Goal: Information Seeking & Learning: Learn about a topic

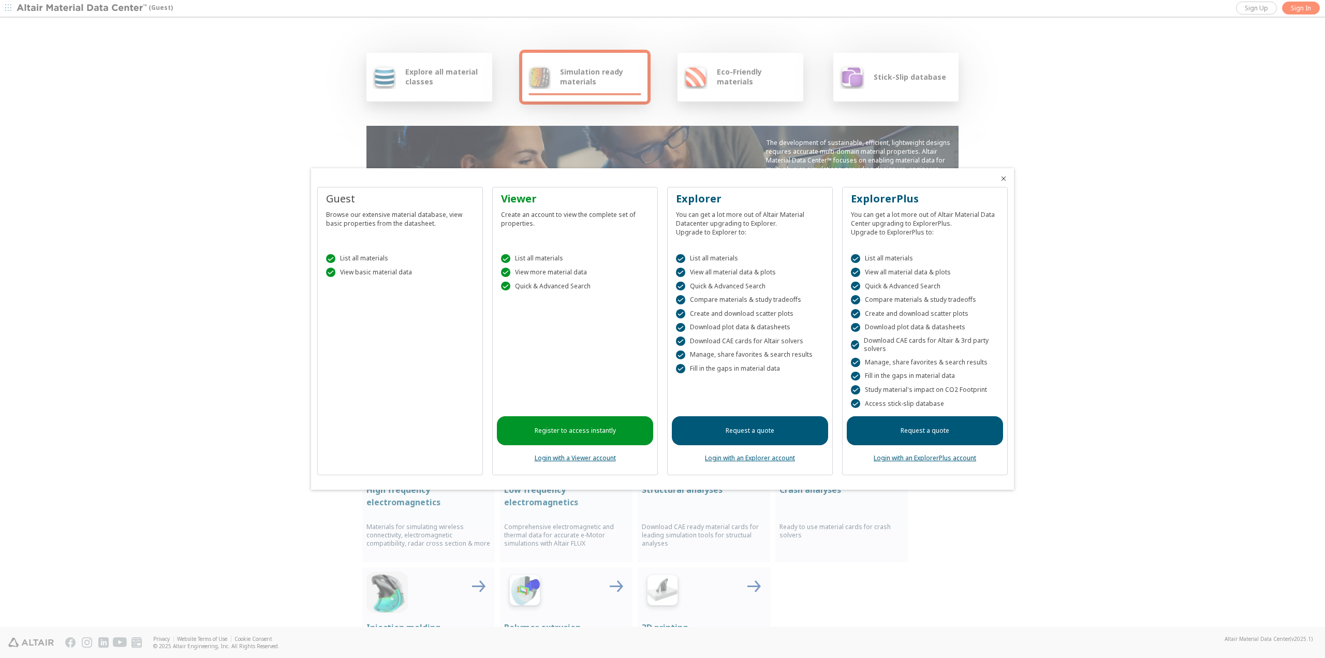
click at [363, 405] on div "Guest Browse our extensive material database, view basic properties from the da…" at bounding box center [400, 331] width 166 height 289
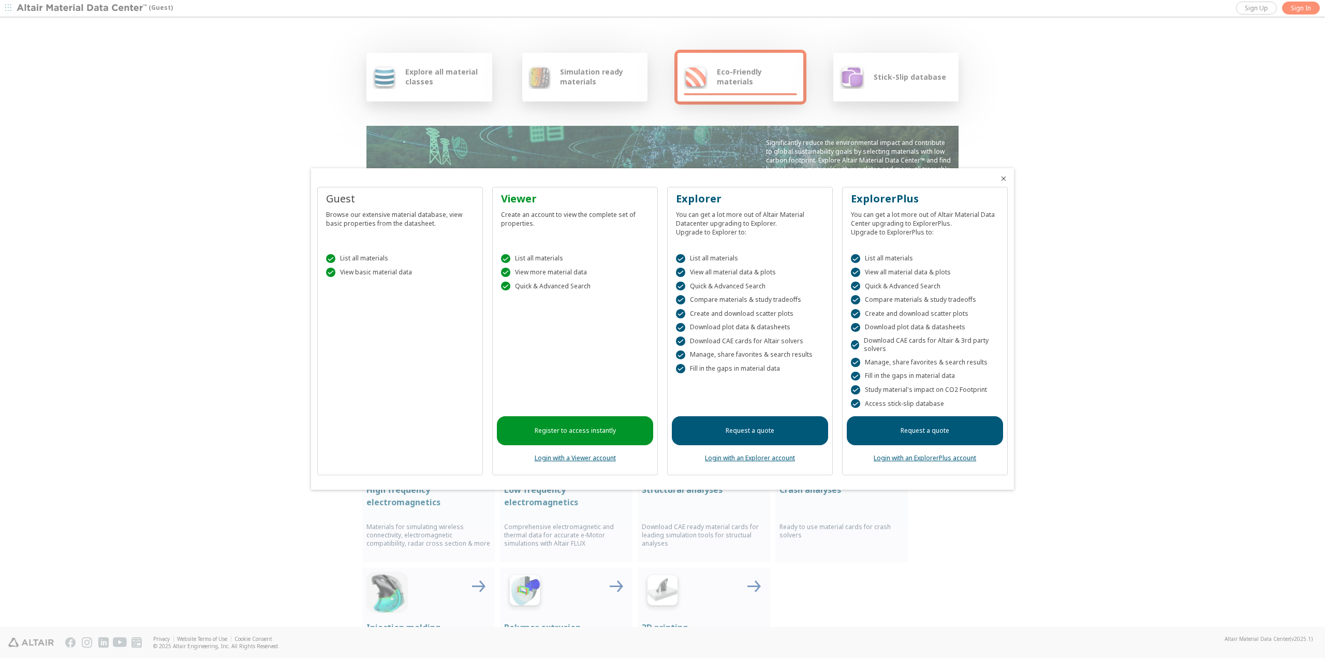
click at [557, 457] on link "Login with a Viewer account" at bounding box center [575, 457] width 81 height 9
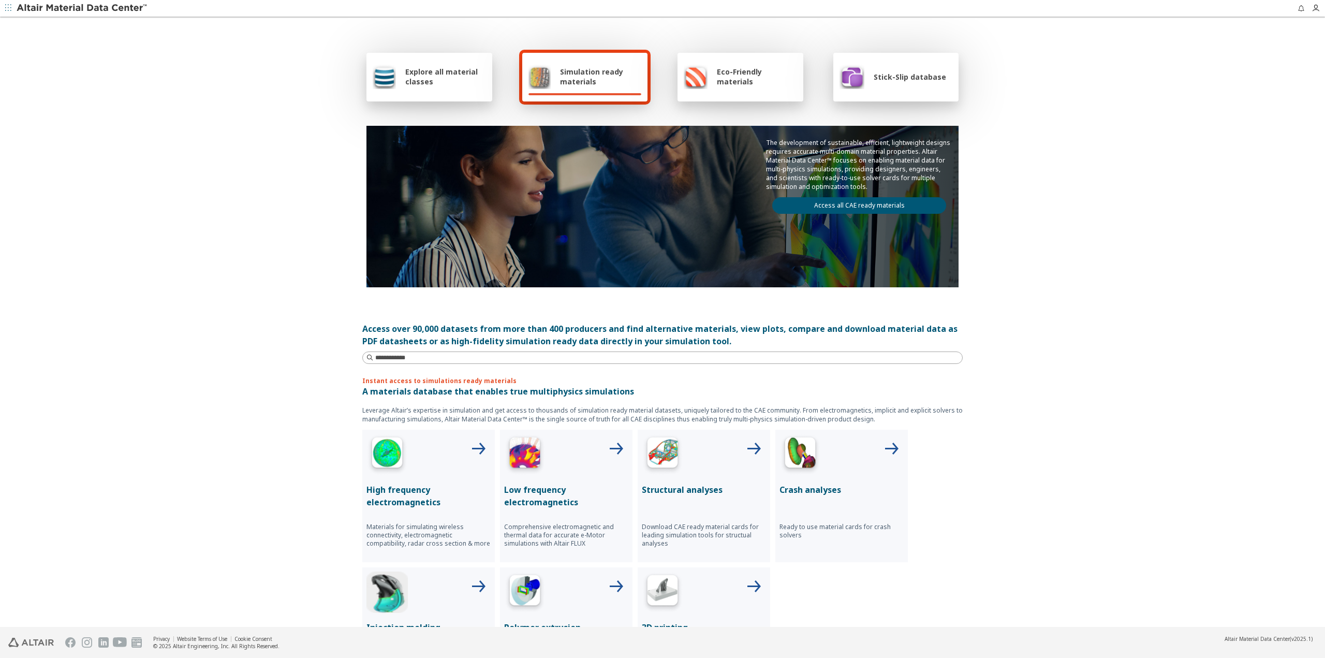
click at [426, 77] on span "Explore all material classes" at bounding box center [445, 77] width 81 height 20
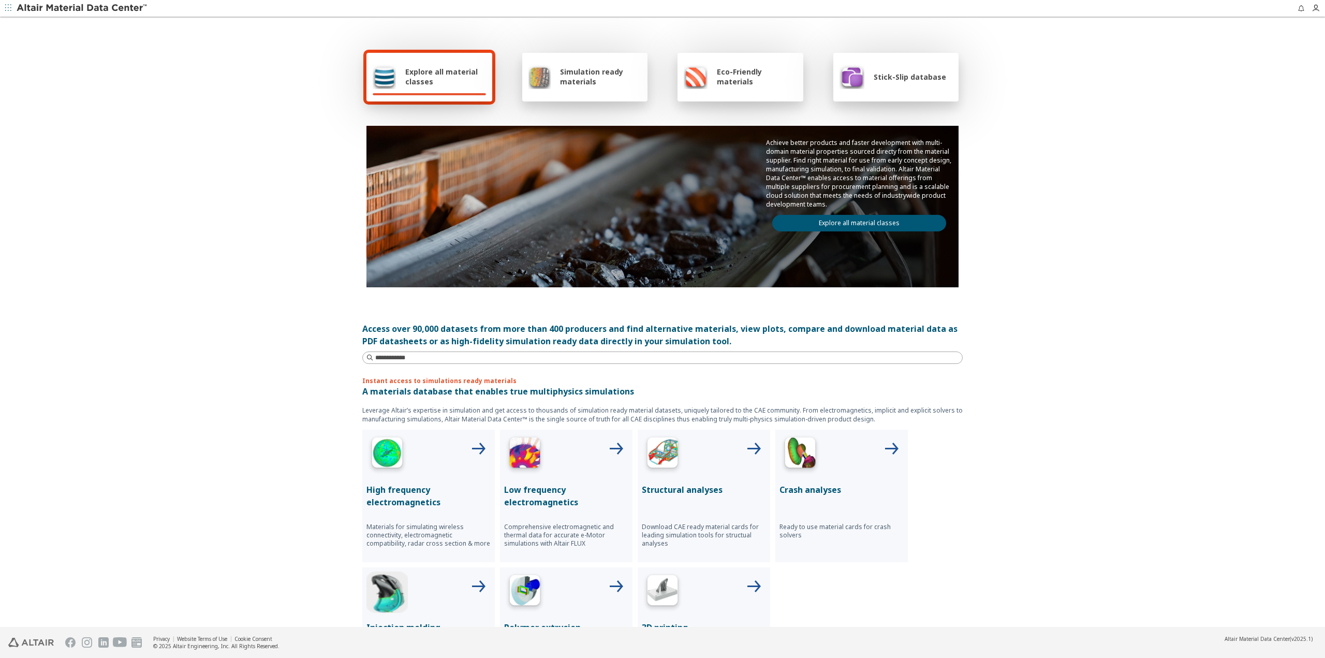
click at [865, 217] on link "Explore all material classes" at bounding box center [859, 223] width 174 height 17
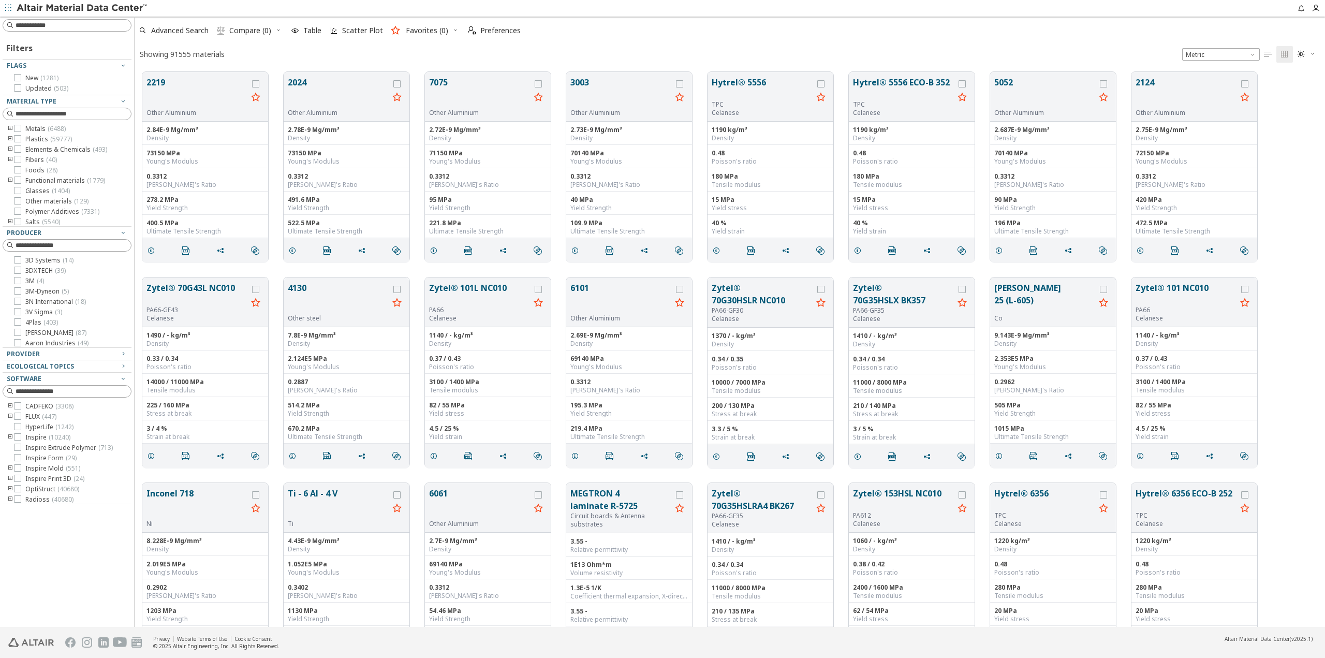
scroll to position [555, 1182]
click at [17, 127] on icon at bounding box center [17, 128] width 7 height 7
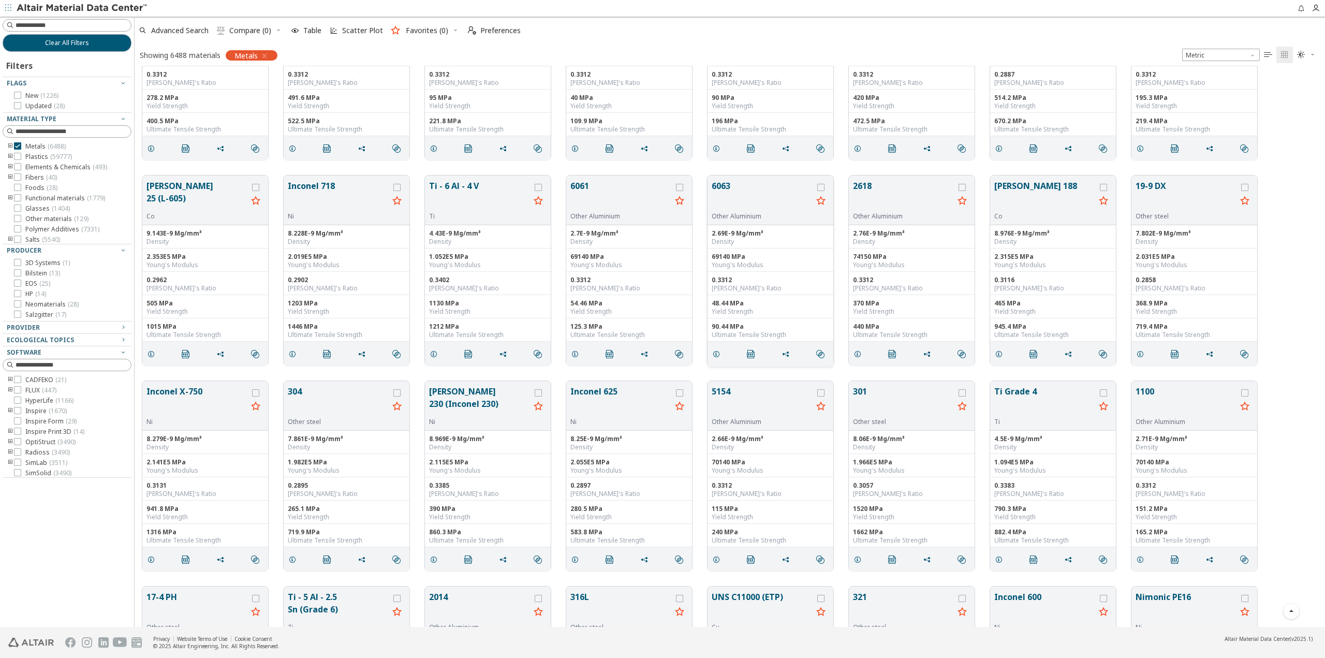
scroll to position [52, 0]
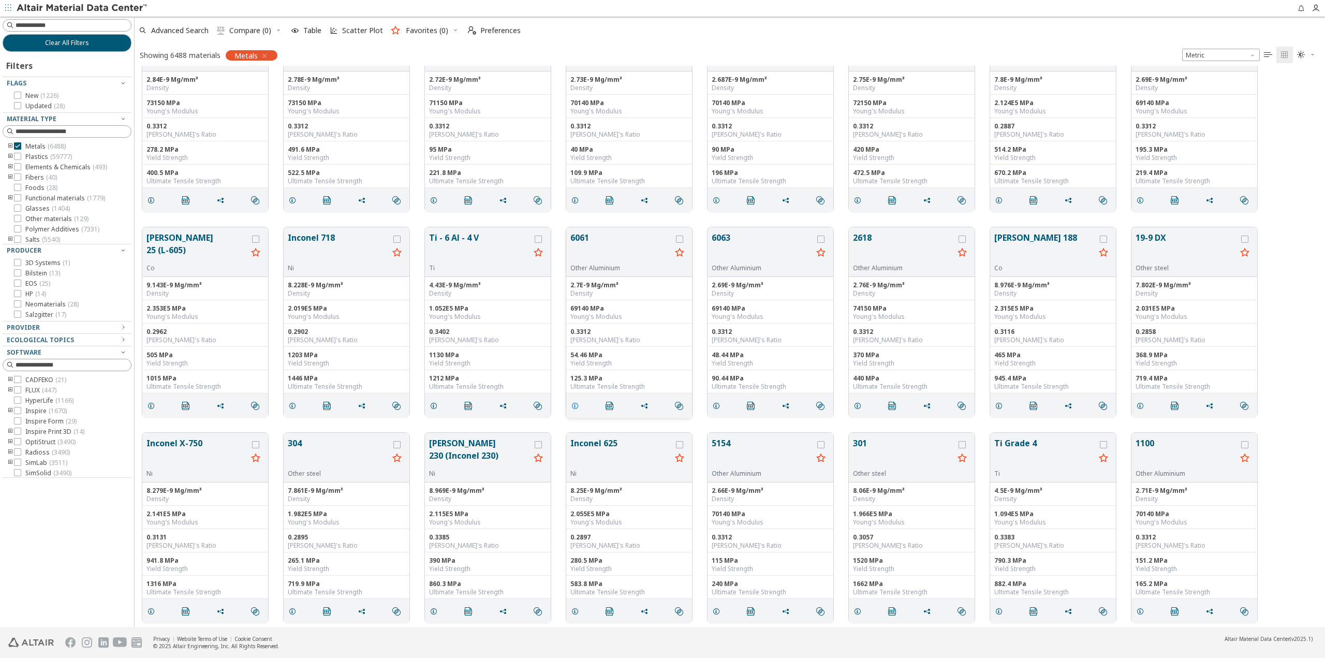
click at [574, 403] on icon "grid" at bounding box center [575, 406] width 8 height 8
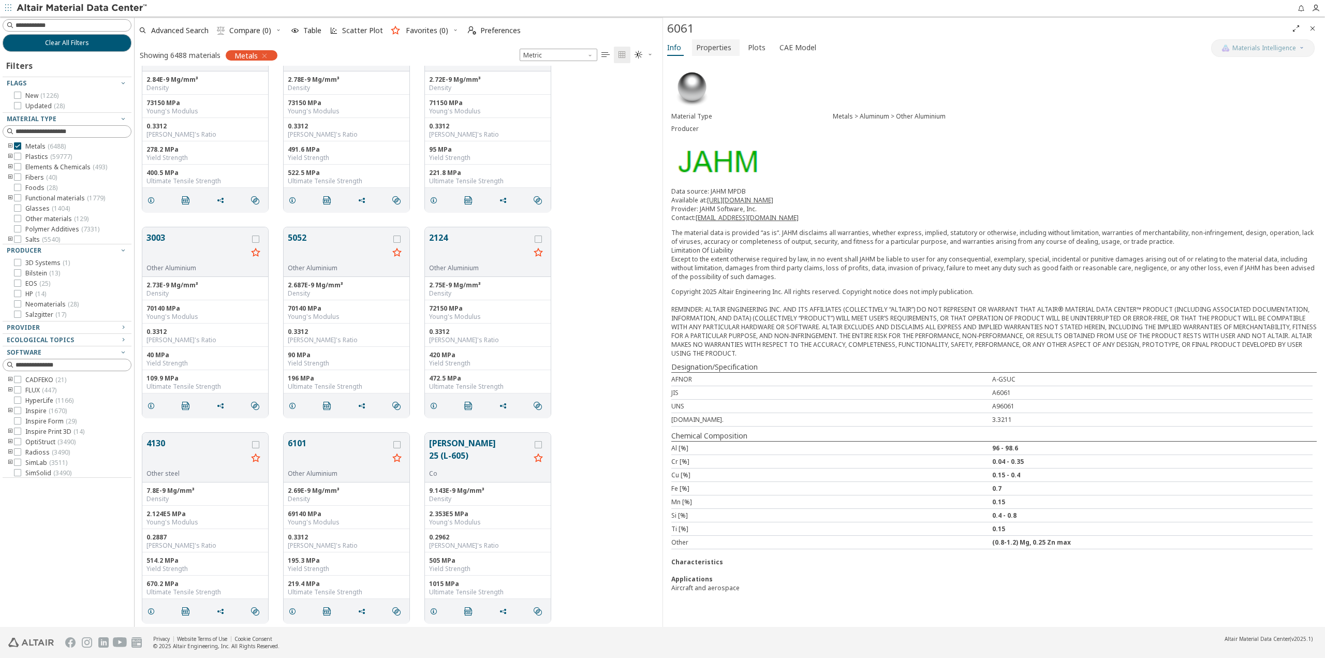
click at [712, 47] on span "Properties" at bounding box center [713, 47] width 35 height 17
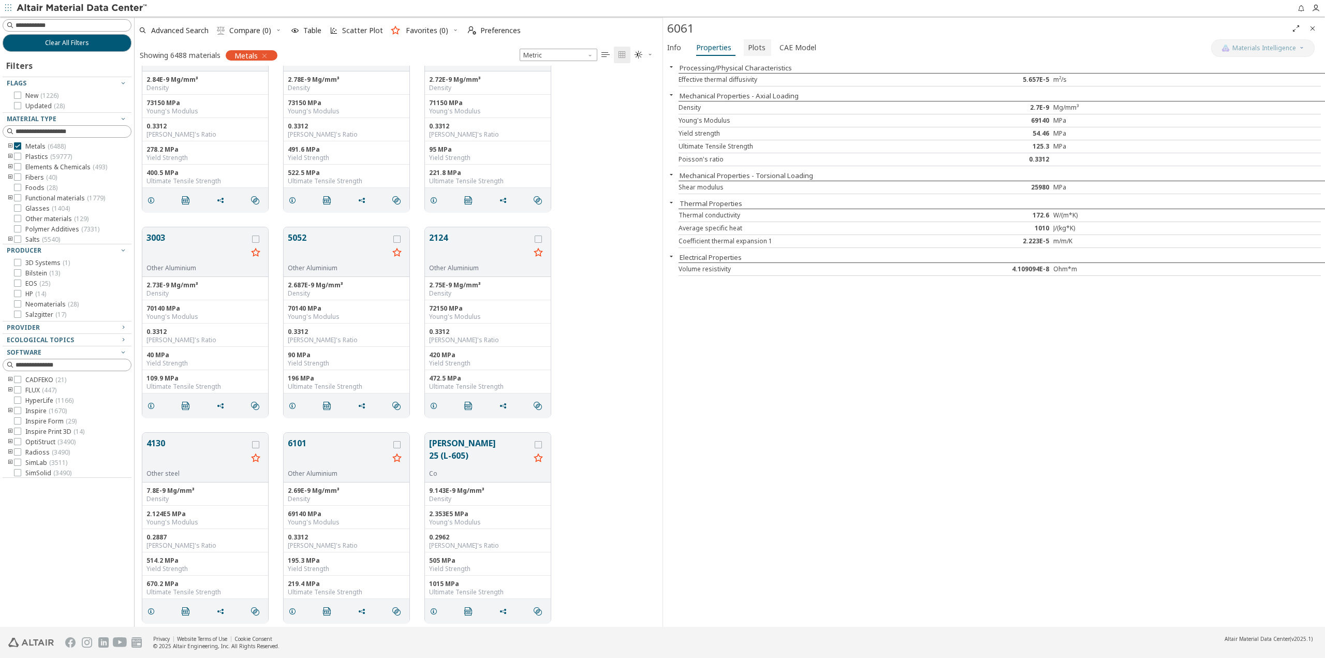
click at [755, 46] on span "Plots" at bounding box center [757, 47] width 18 height 17
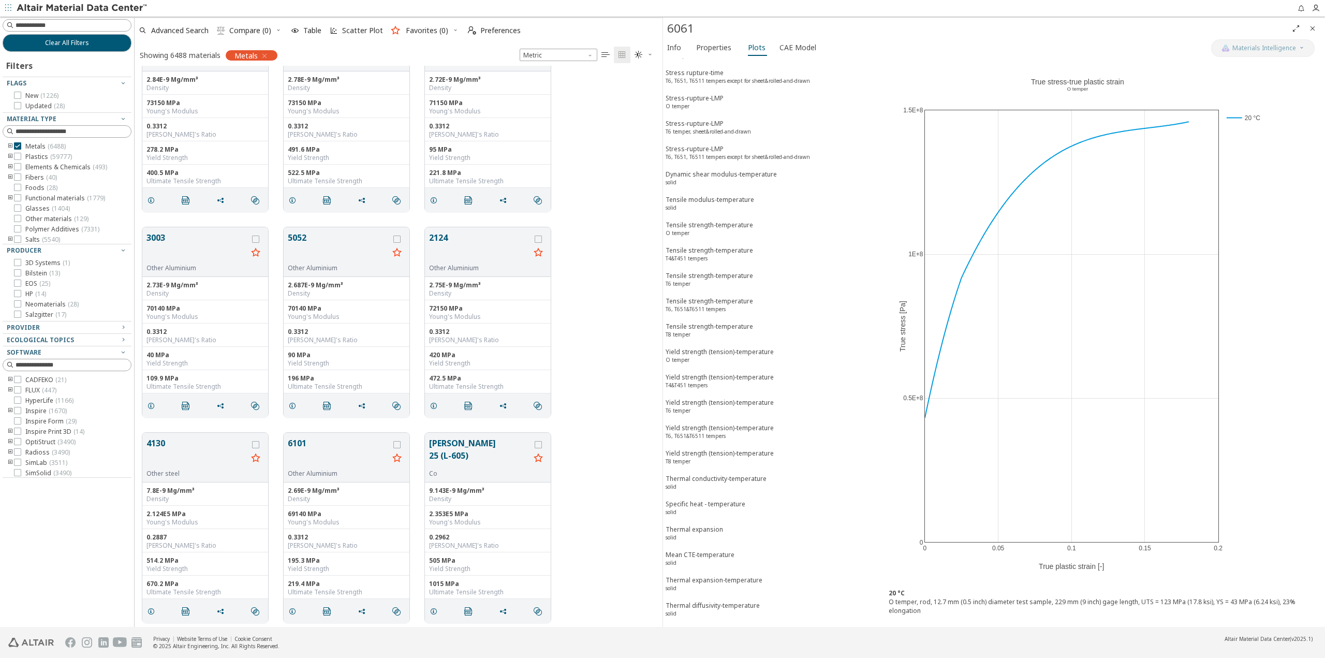
scroll to position [1190, 0]
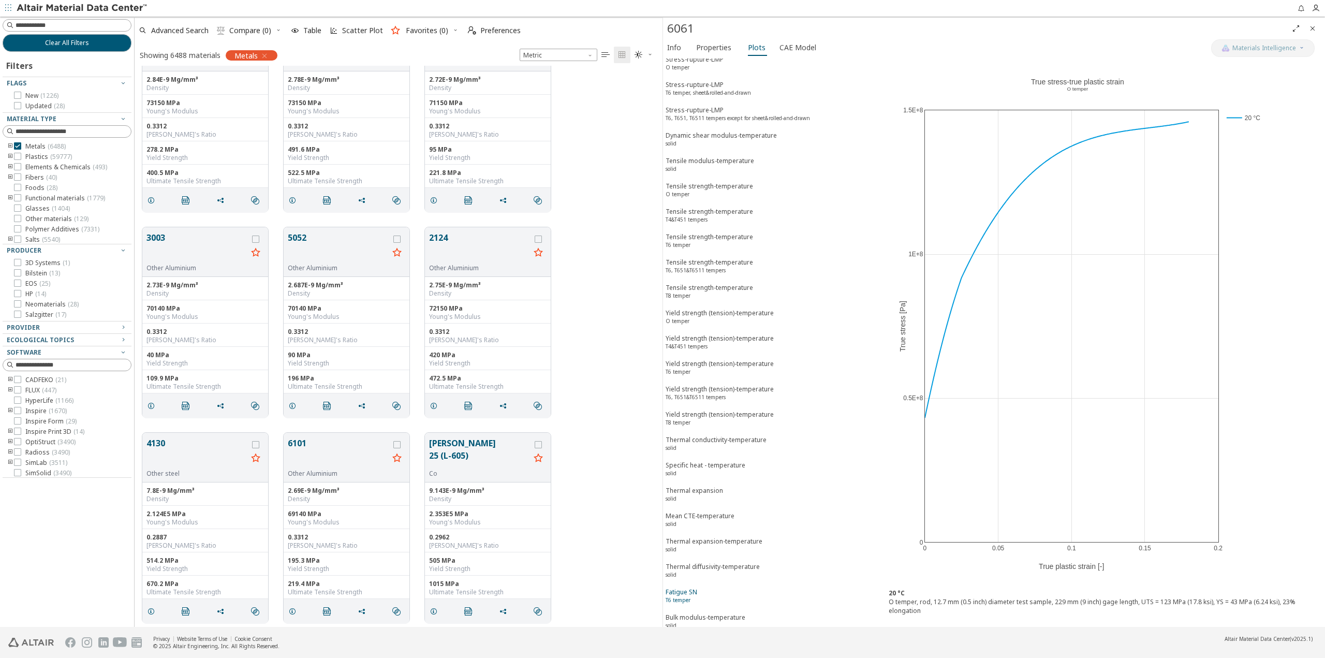
click at [700, 587] on span "Fatigue SN T6 temper" at bounding box center [773, 596] width 215 height 19
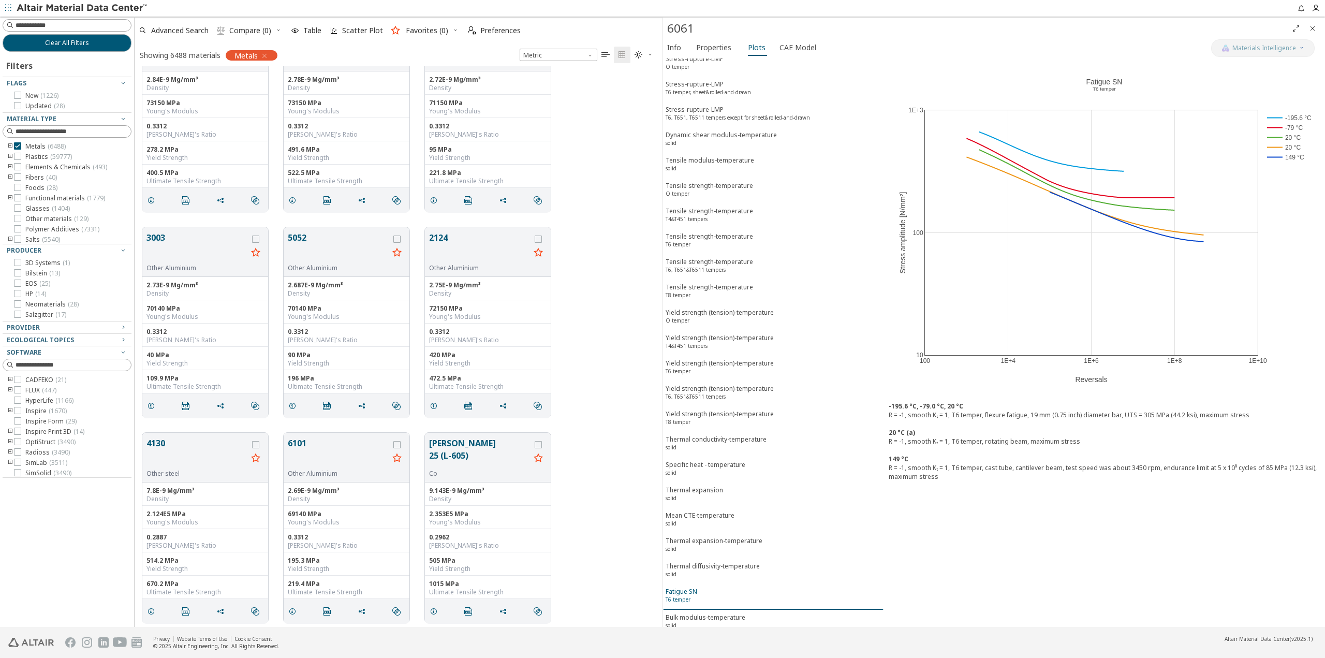
scroll to position [1189, 0]
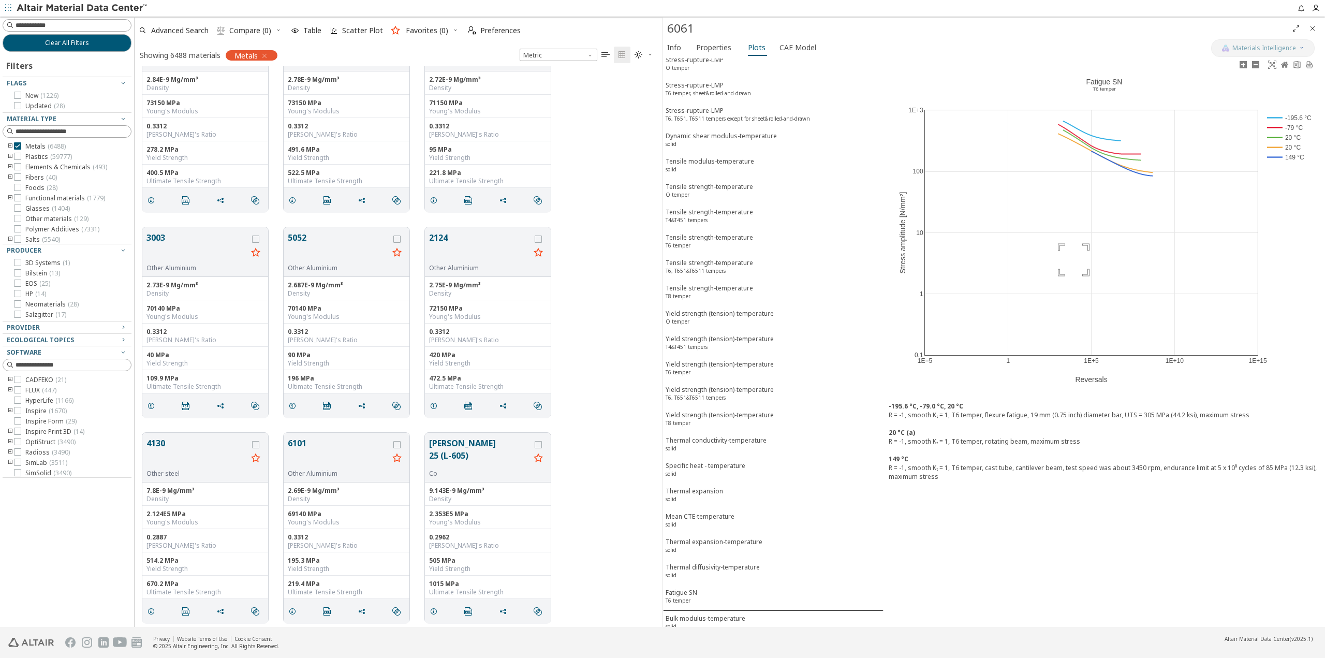
drag, startPoint x: 1087, startPoint y: 245, endPoint x: 1055, endPoint y: 277, distance: 45.7
click at [1274, 63] on icon at bounding box center [1272, 65] width 8 height 8
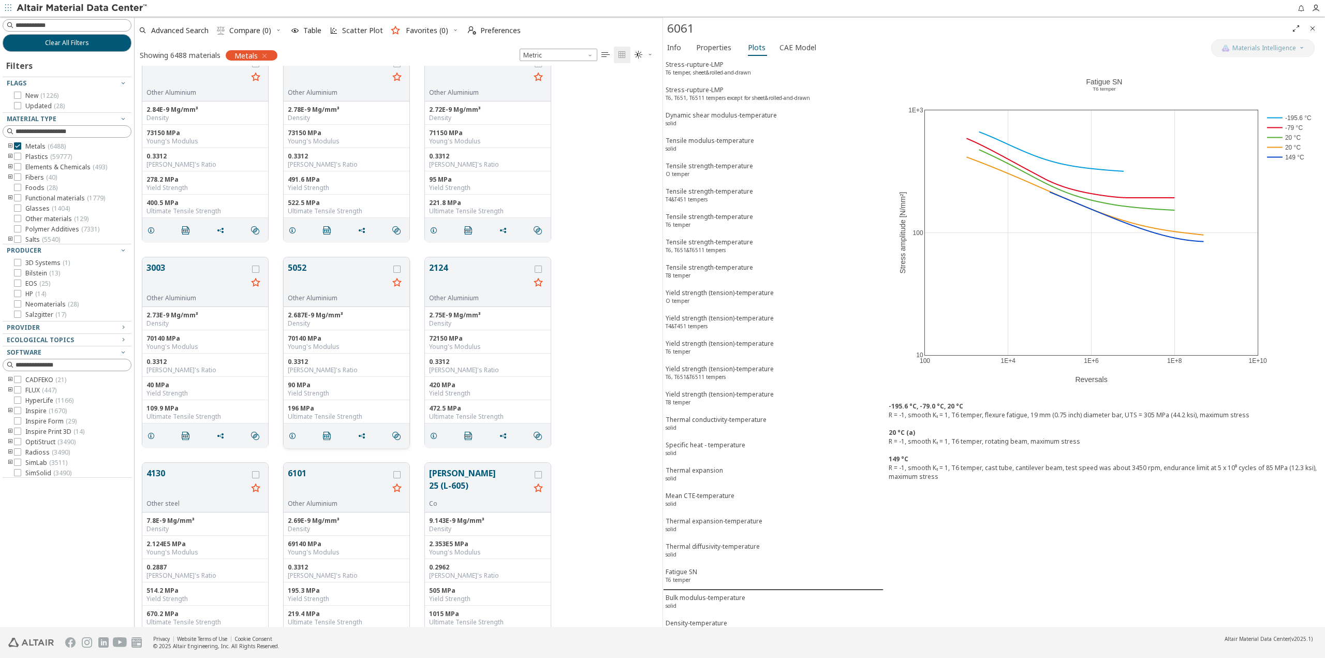
scroll to position [0, 0]
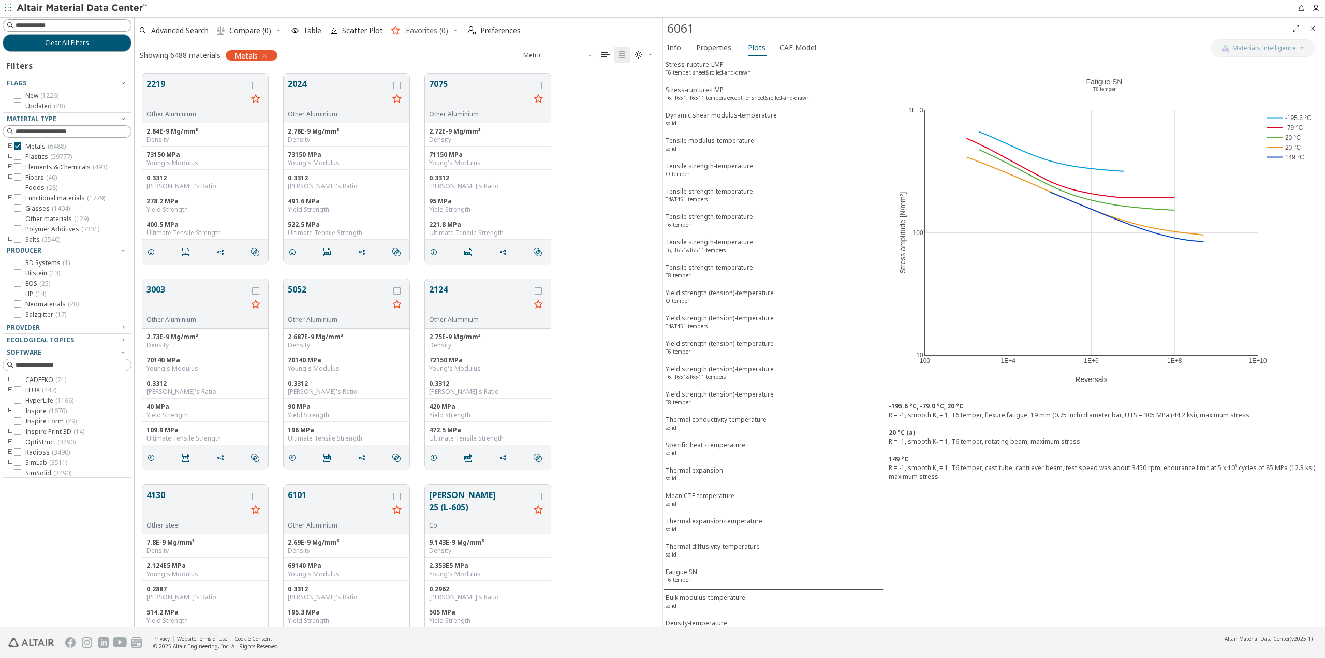
click at [393, 31] on icon "button" at bounding box center [395, 30] width 12 height 13
click at [60, 130] on input at bounding box center [73, 131] width 115 height 10
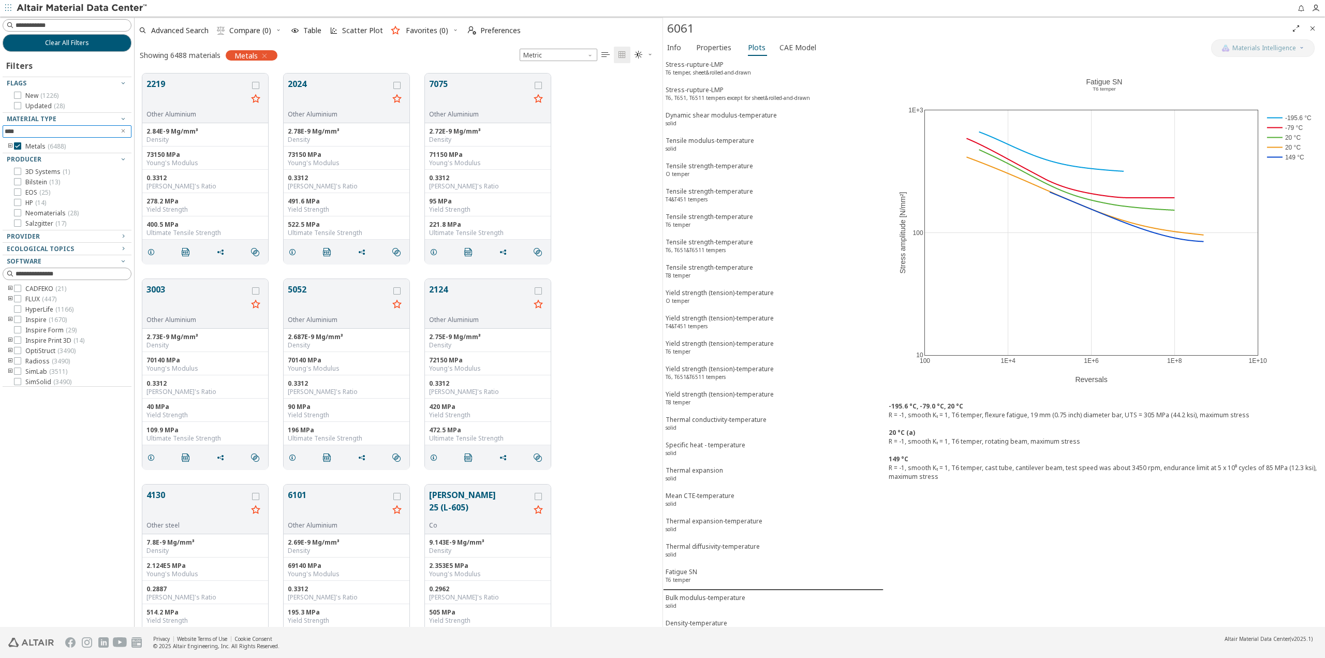
type input "****"
click at [7, 146] on icon "toogle group" at bounding box center [10, 146] width 7 height 8
click at [9, 146] on icon "toogle group" at bounding box center [10, 146] width 7 height 8
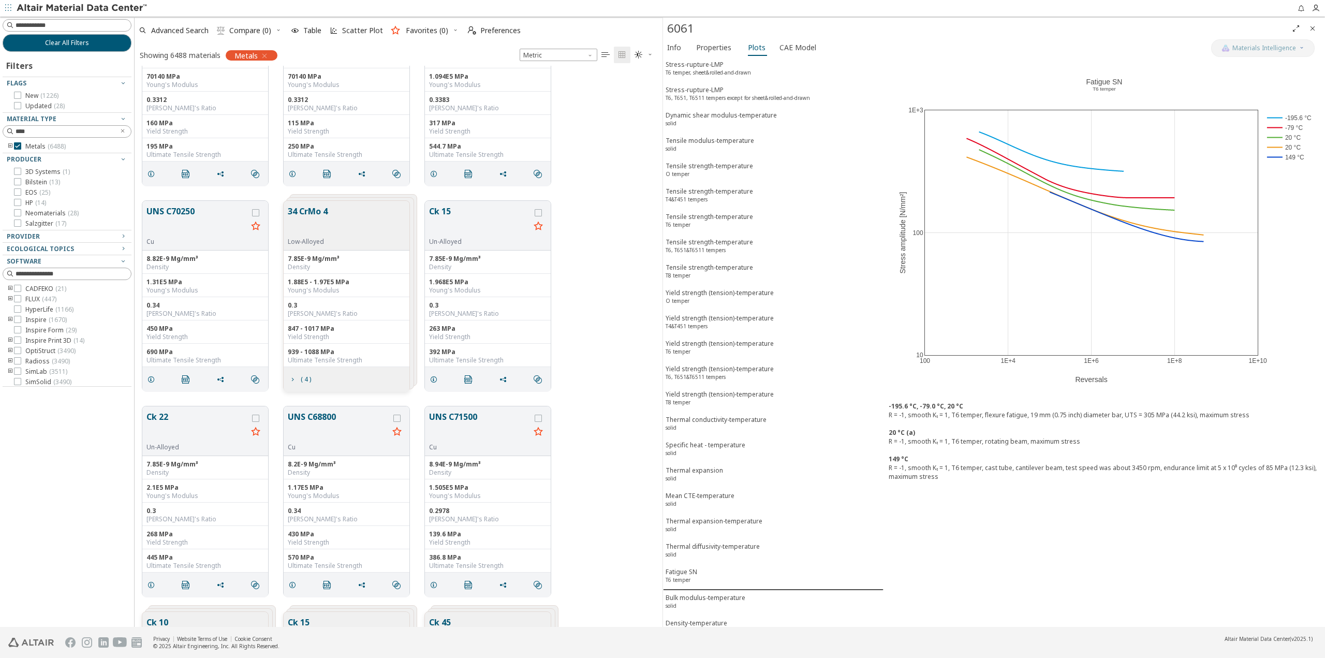
scroll to position [3778, 0]
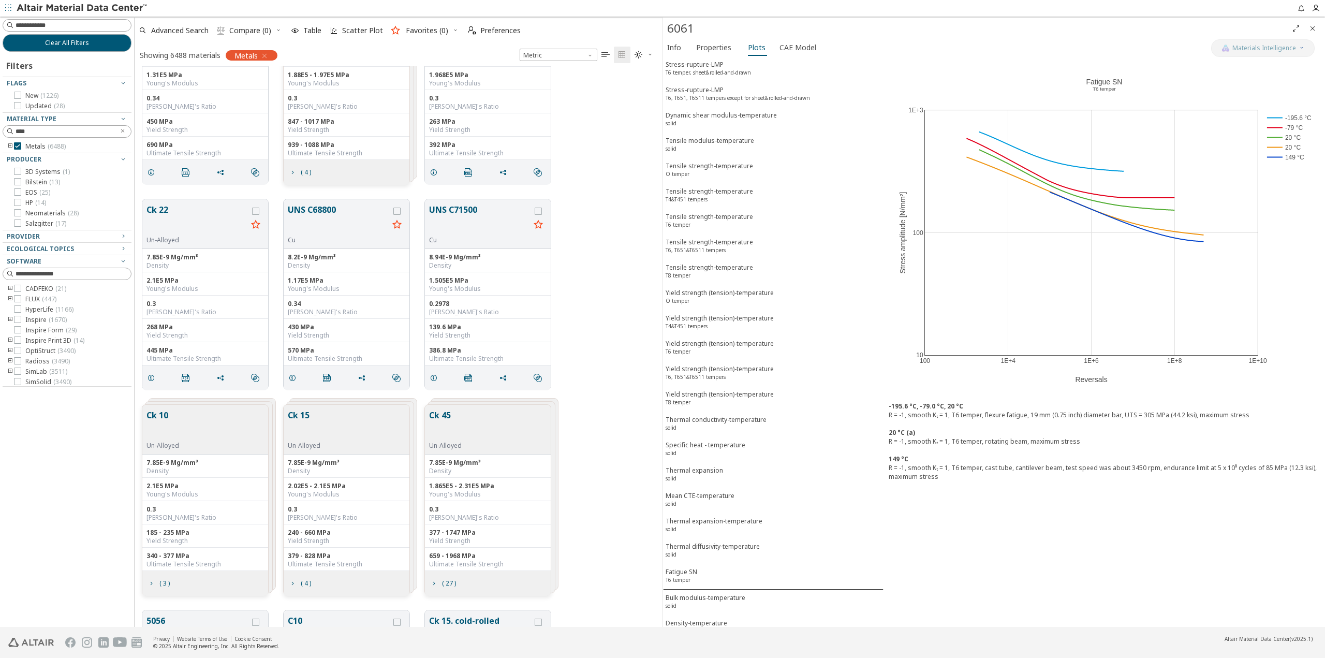
click at [10, 144] on icon "toogle group" at bounding box center [10, 146] width 7 height 8
click at [38, 128] on input "****" at bounding box center [65, 131] width 99 height 10
click at [106, 119] on div "Material Type" at bounding box center [63, 119] width 112 height 8
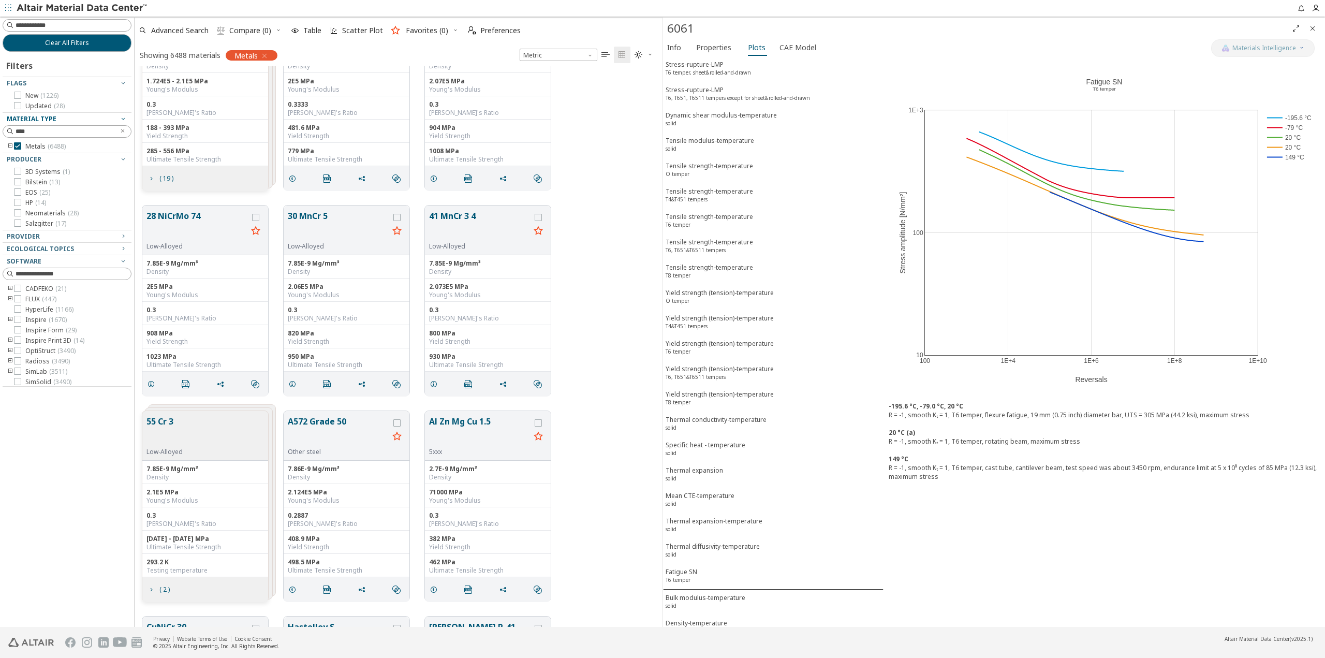
scroll to position [12990, 0]
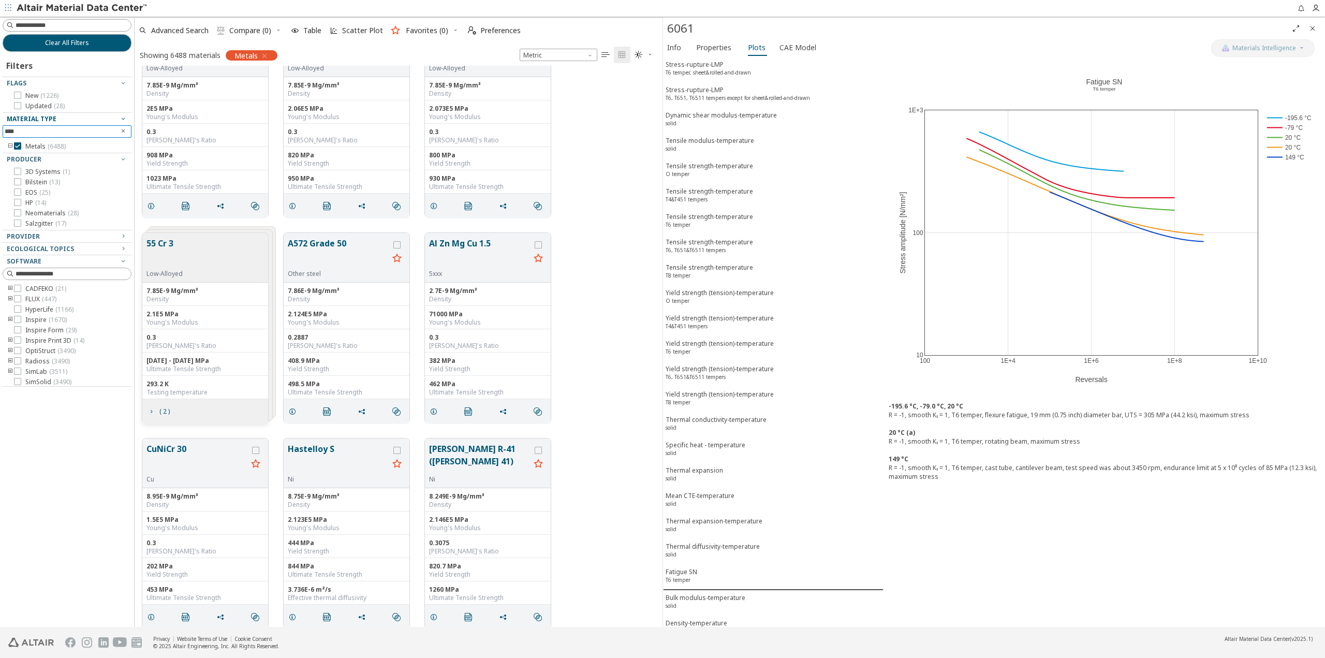
click at [122, 132] on icon "Clear text" at bounding box center [123, 131] width 6 height 6
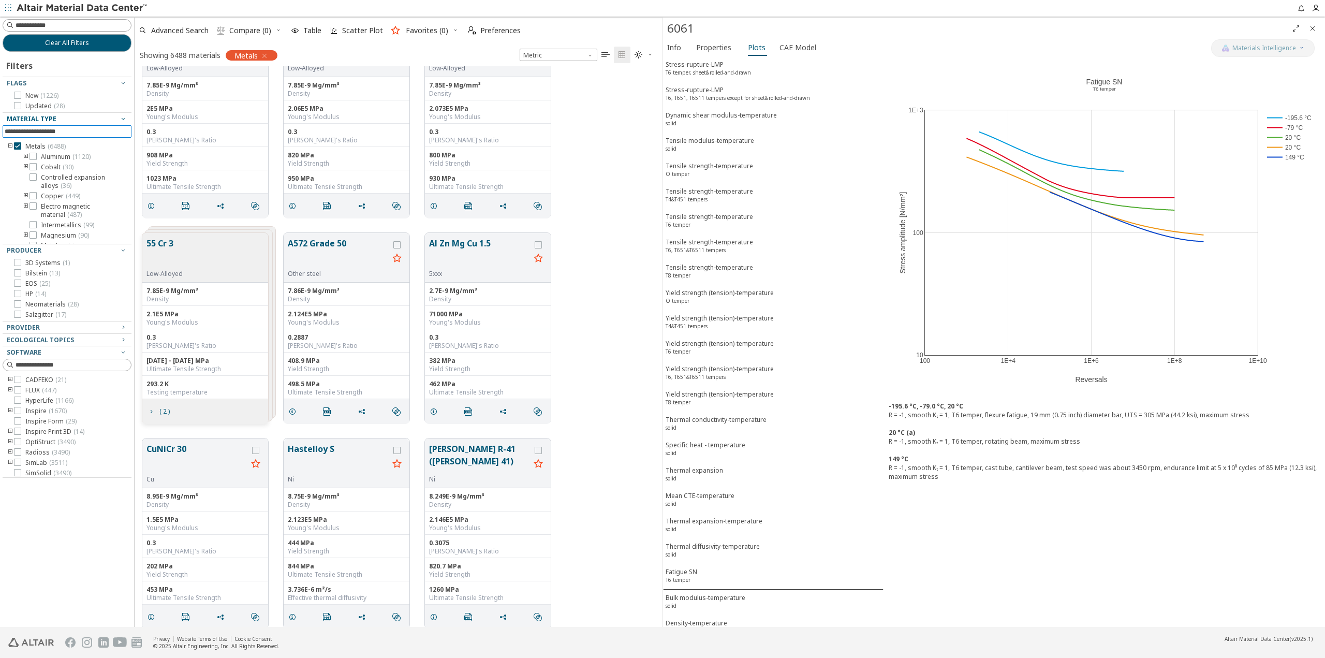
click at [25, 157] on icon "toogle group" at bounding box center [25, 157] width 7 height 8
click at [51, 164] on icon at bounding box center [48, 166] width 7 height 7
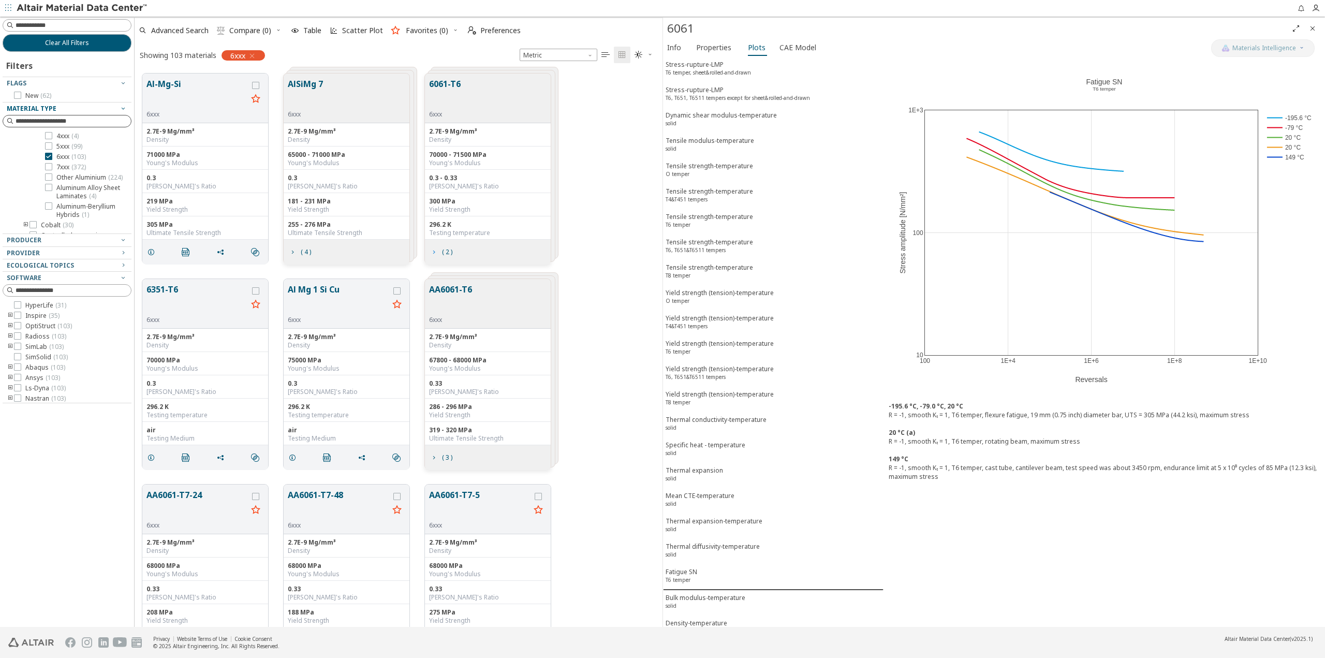
click at [435, 248] on icon "grid" at bounding box center [434, 252] width 8 height 8
click at [435, 252] on icon "grid" at bounding box center [434, 252] width 8 height 8
click at [433, 251] on icon "grid" at bounding box center [434, 252] width 8 height 8
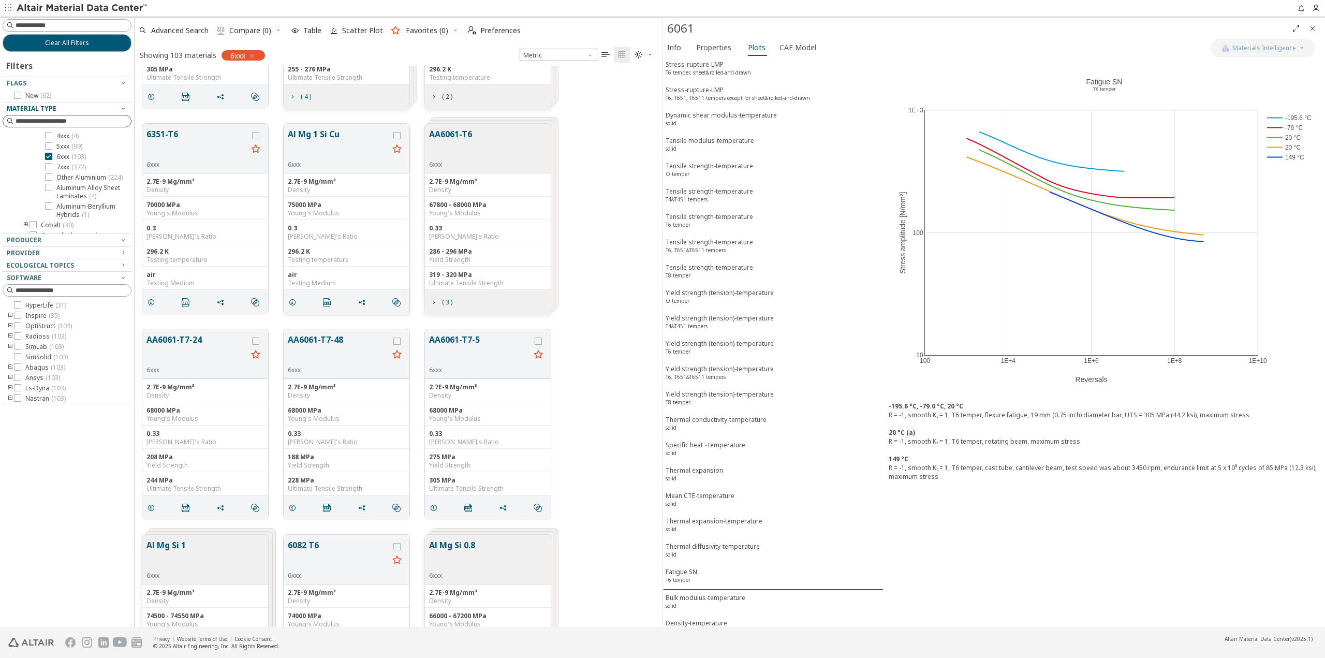
scroll to position [362, 0]
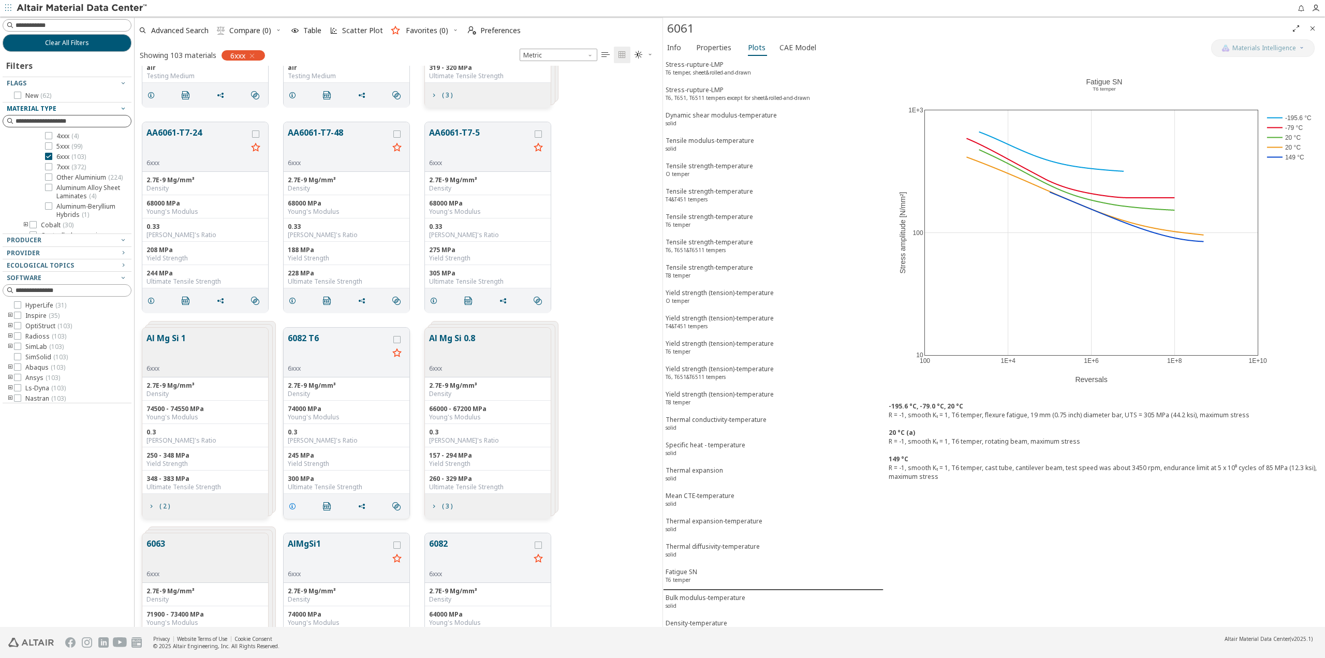
click at [291, 505] on icon "grid" at bounding box center [292, 506] width 8 height 8
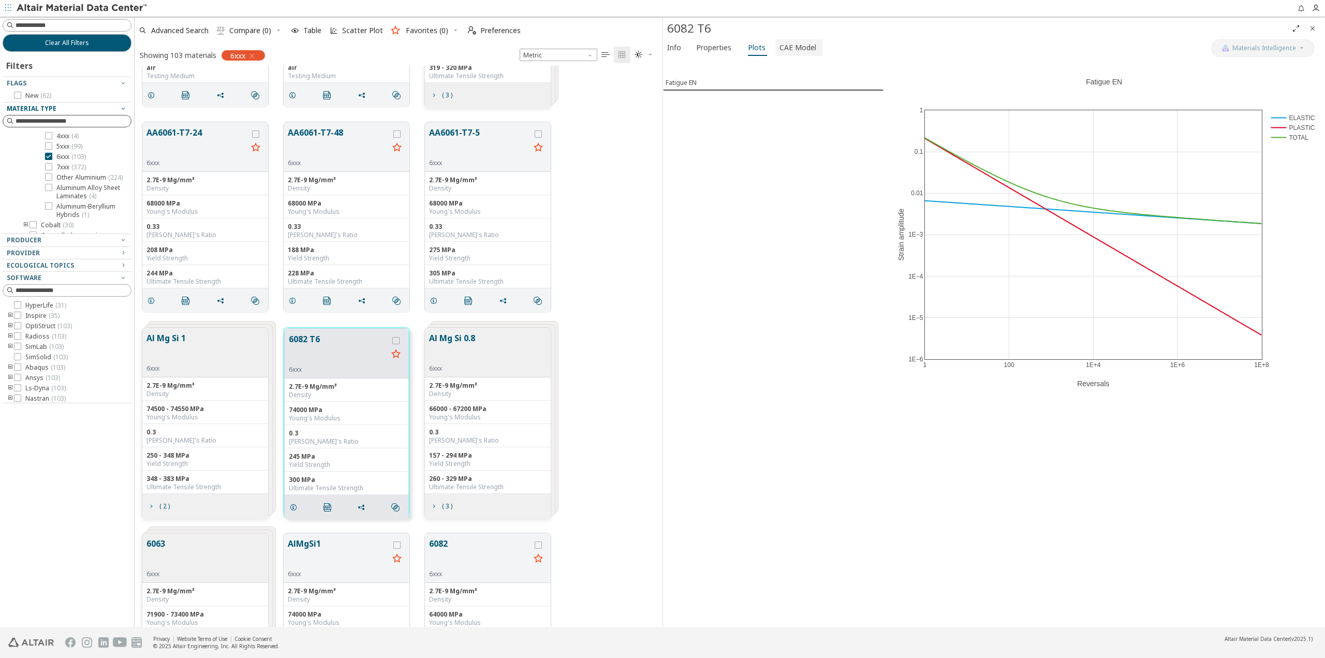
click at [792, 45] on span "CAE Model" at bounding box center [797, 47] width 37 height 17
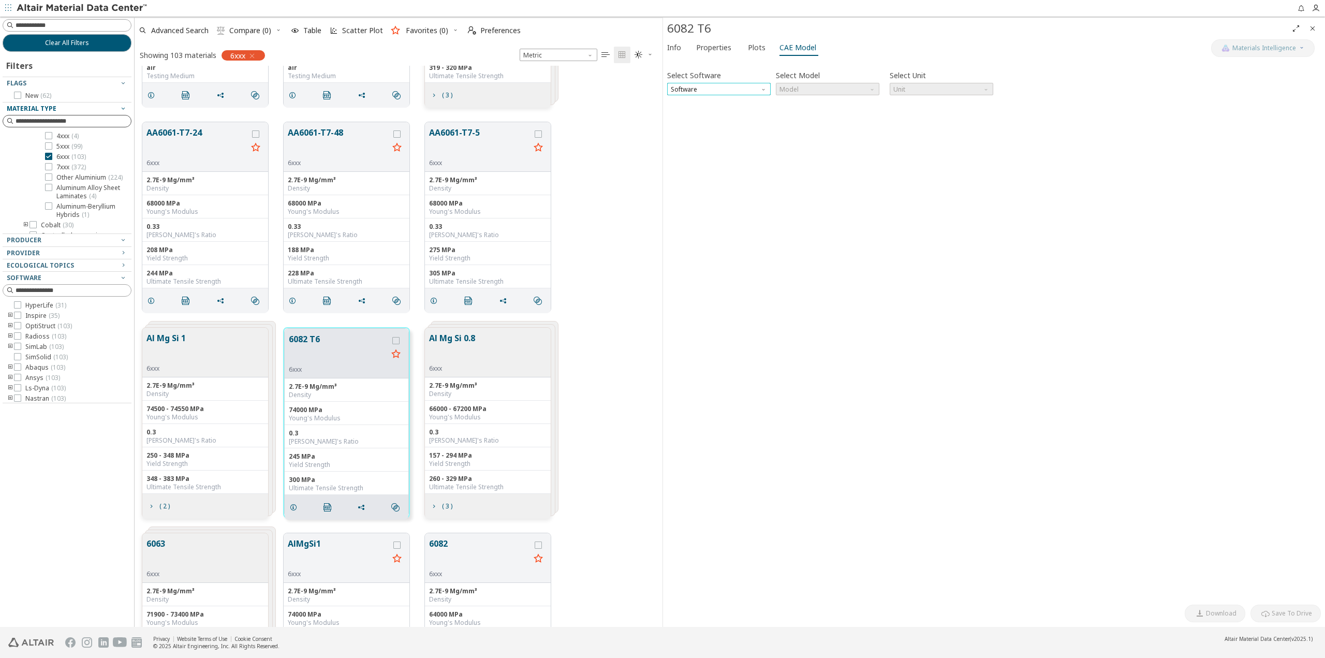
click at [755, 92] on span "Software" at bounding box center [719, 89] width 104 height 12
click at [753, 50] on span "Plots" at bounding box center [757, 47] width 18 height 17
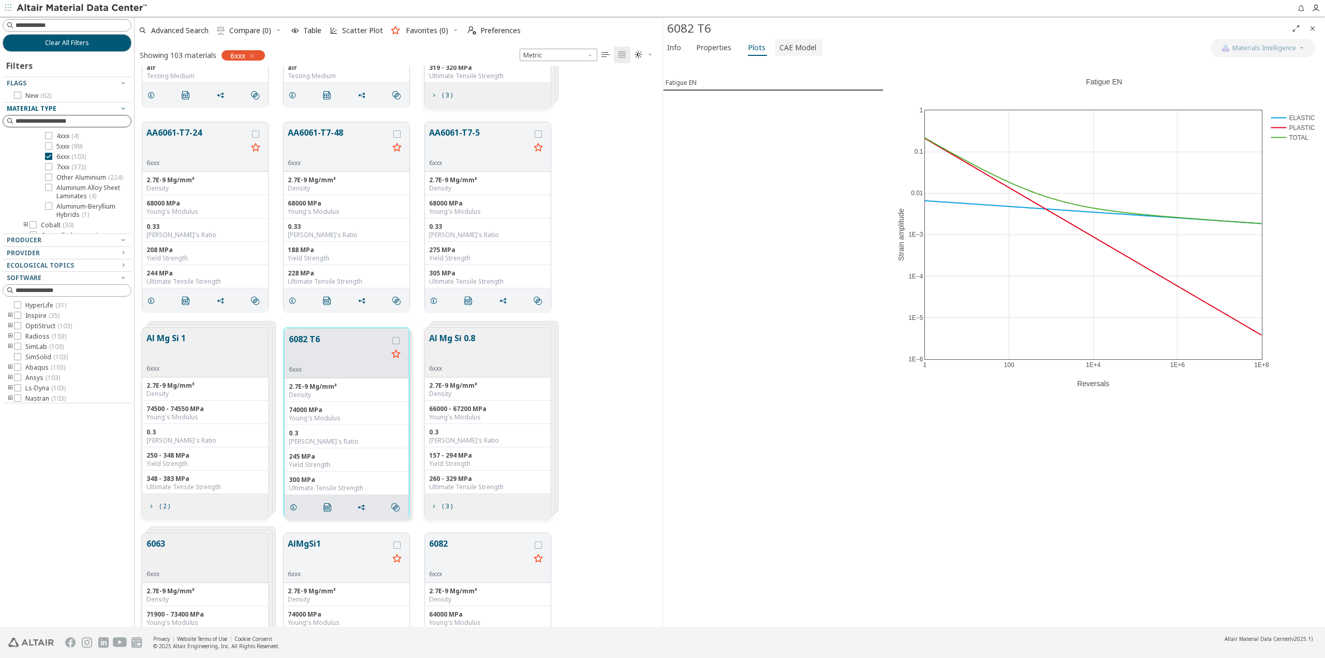
click at [792, 48] on span "CAE Model" at bounding box center [797, 47] width 37 height 17
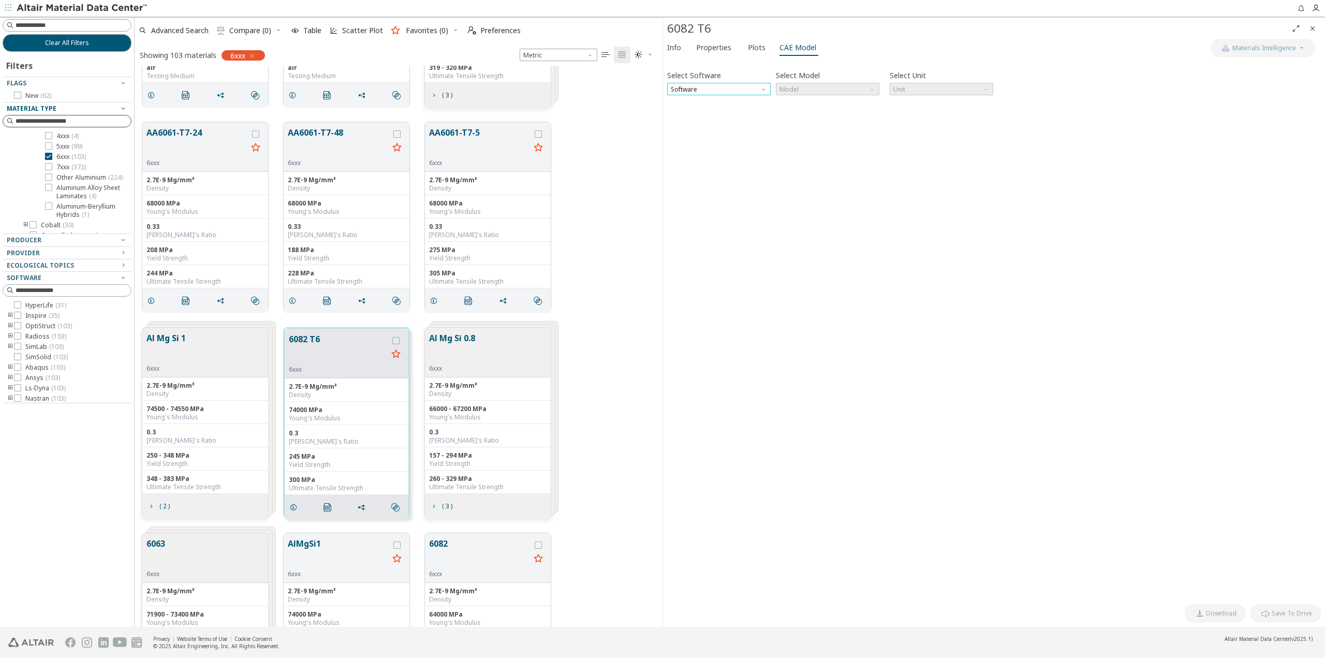
click at [749, 84] on span "Software" at bounding box center [719, 89] width 104 height 12
click at [696, 162] on span "SimSolid" at bounding box center [685, 163] width 26 height 8
click at [832, 81] on div "Select Model Model" at bounding box center [828, 81] width 104 height 27
click at [833, 85] on span "Model" at bounding box center [828, 89] width 104 height 12
click at [826, 106] on button "SimSolid Card" at bounding box center [828, 101] width 104 height 12
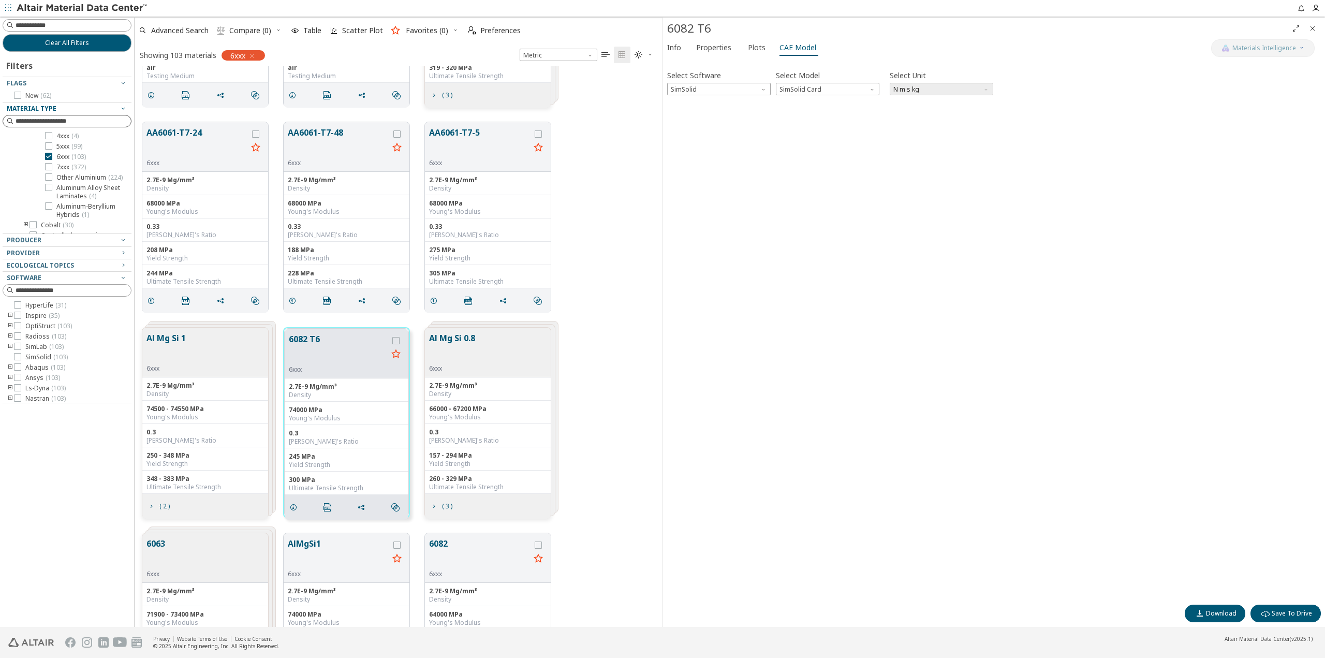
click at [936, 91] on span "N m s kg" at bounding box center [942, 89] width 104 height 12
click at [707, 52] on span "Properties" at bounding box center [713, 47] width 35 height 17
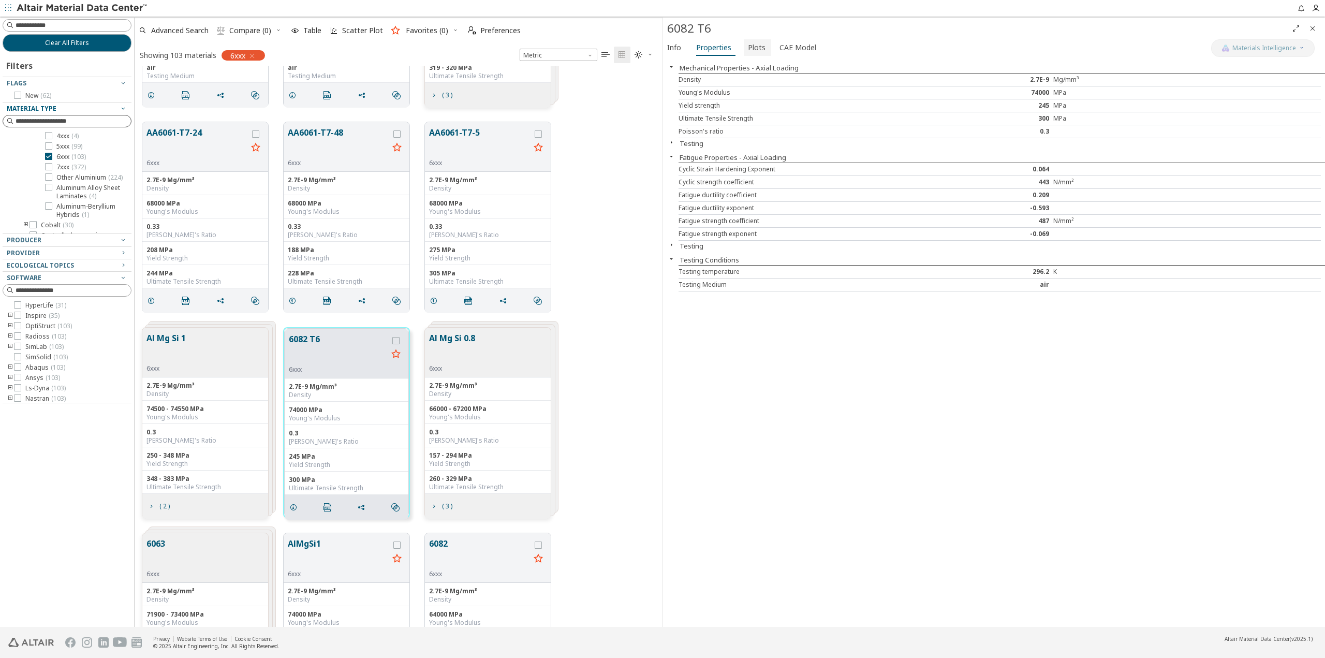
click at [755, 48] on span "Plots" at bounding box center [757, 47] width 18 height 17
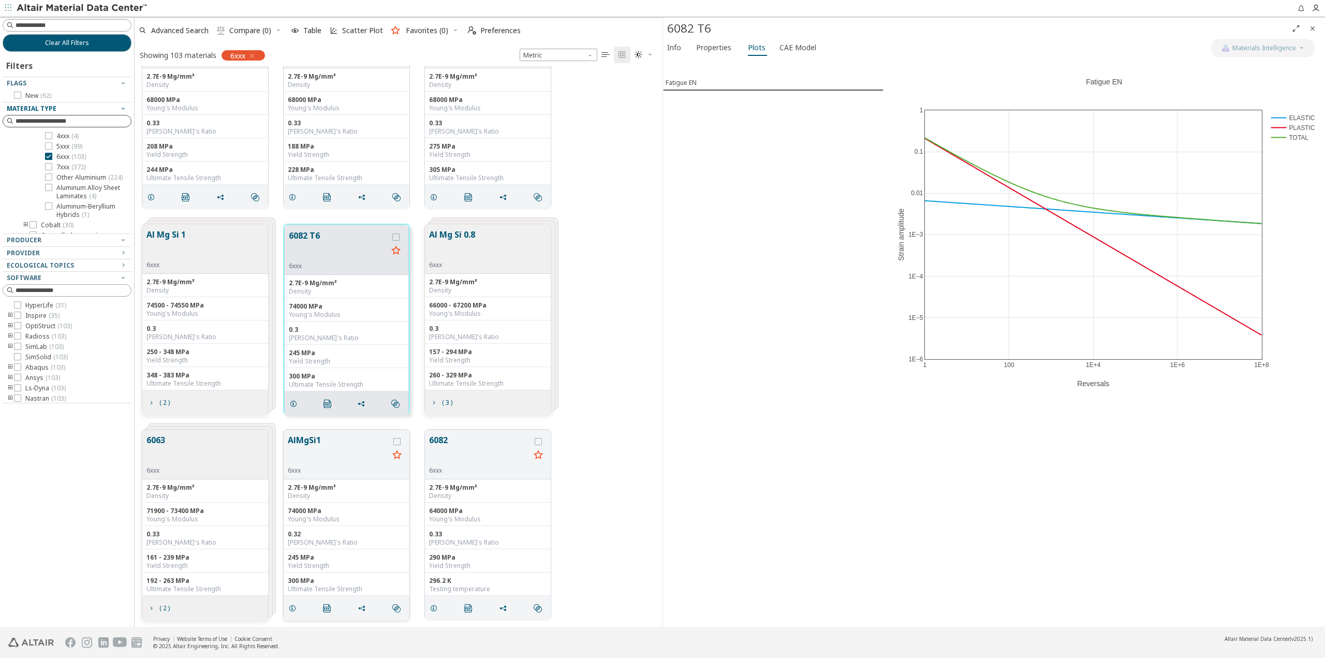
scroll to position [414, 0]
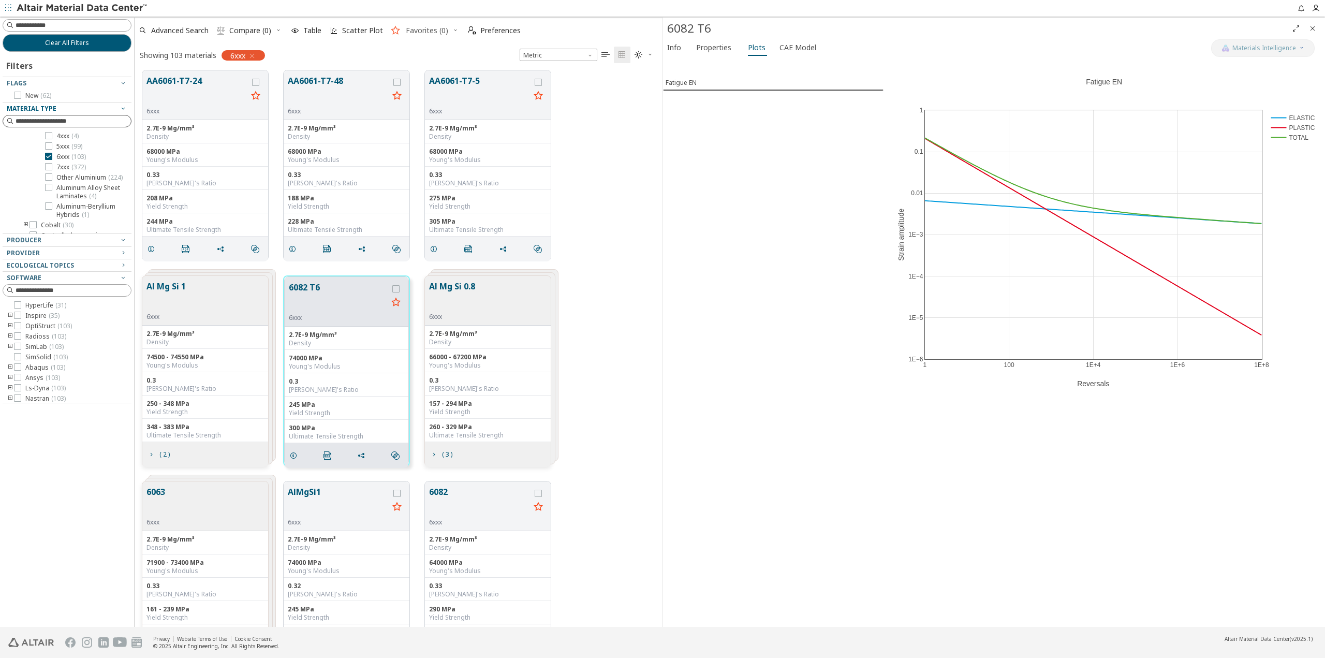
click at [394, 30] on icon "button" at bounding box center [395, 30] width 12 height 13
click at [705, 42] on span "Properties" at bounding box center [713, 47] width 35 height 17
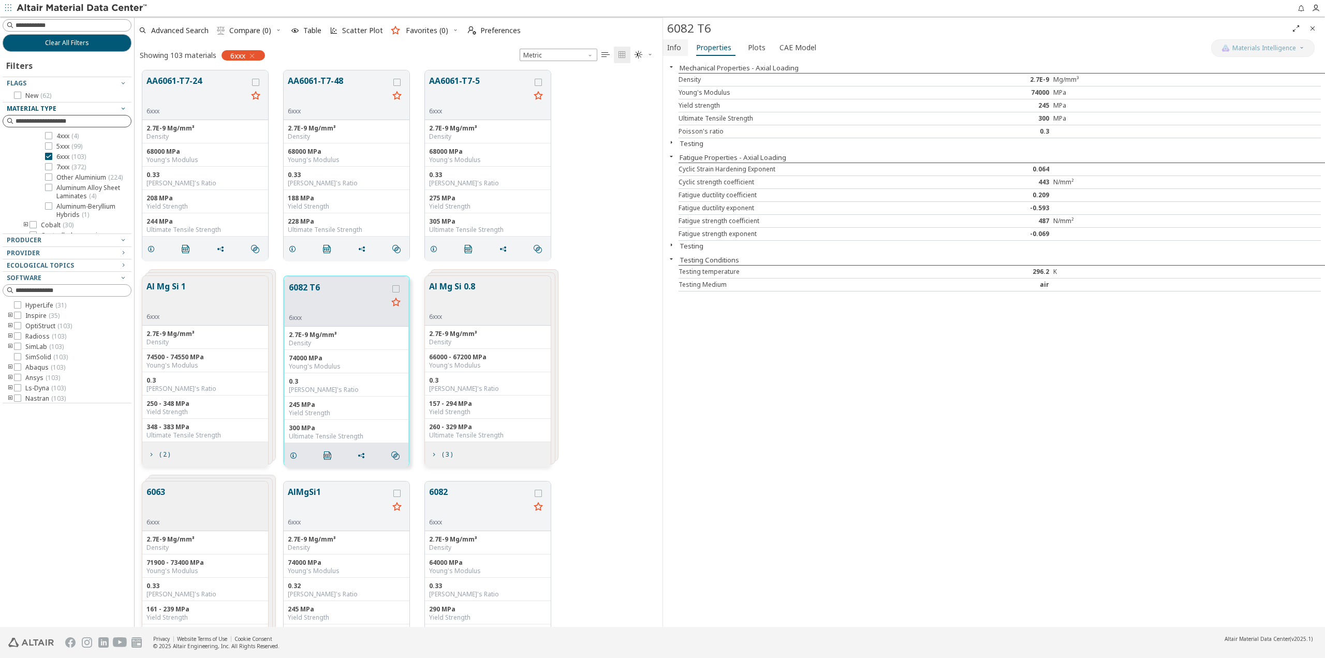
click at [674, 48] on span "Info" at bounding box center [674, 47] width 14 height 17
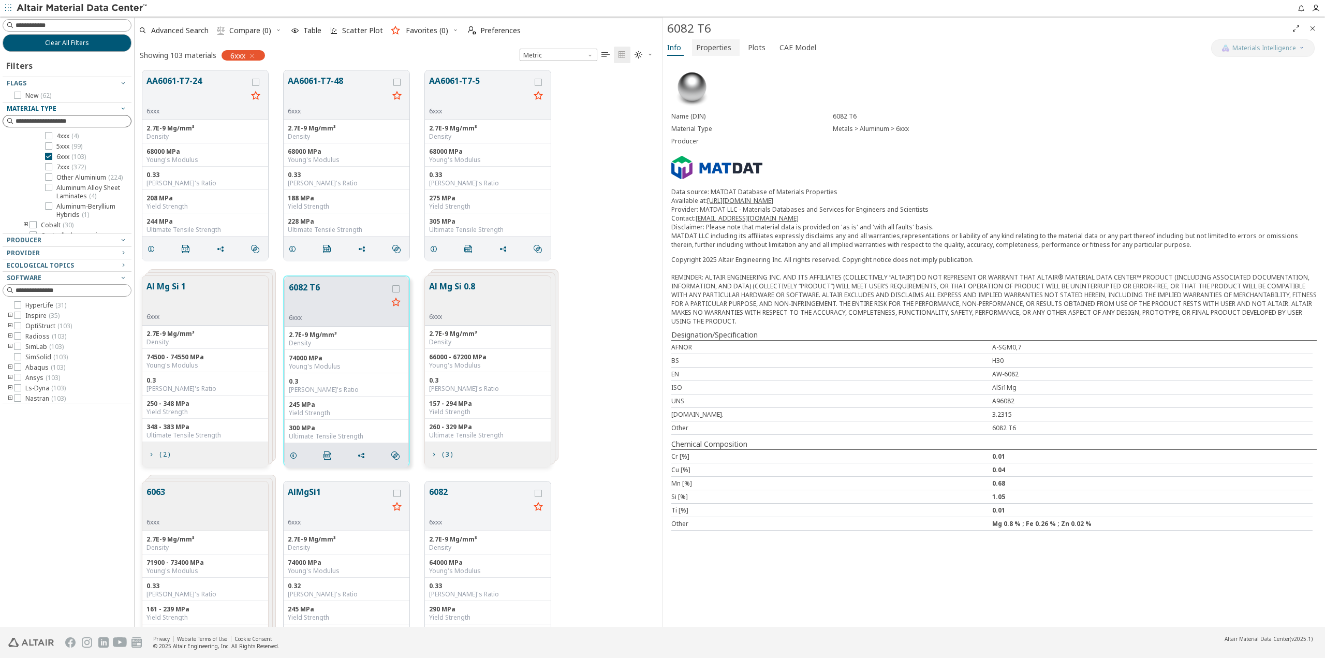
click at [704, 48] on span "Properties" at bounding box center [713, 47] width 35 height 17
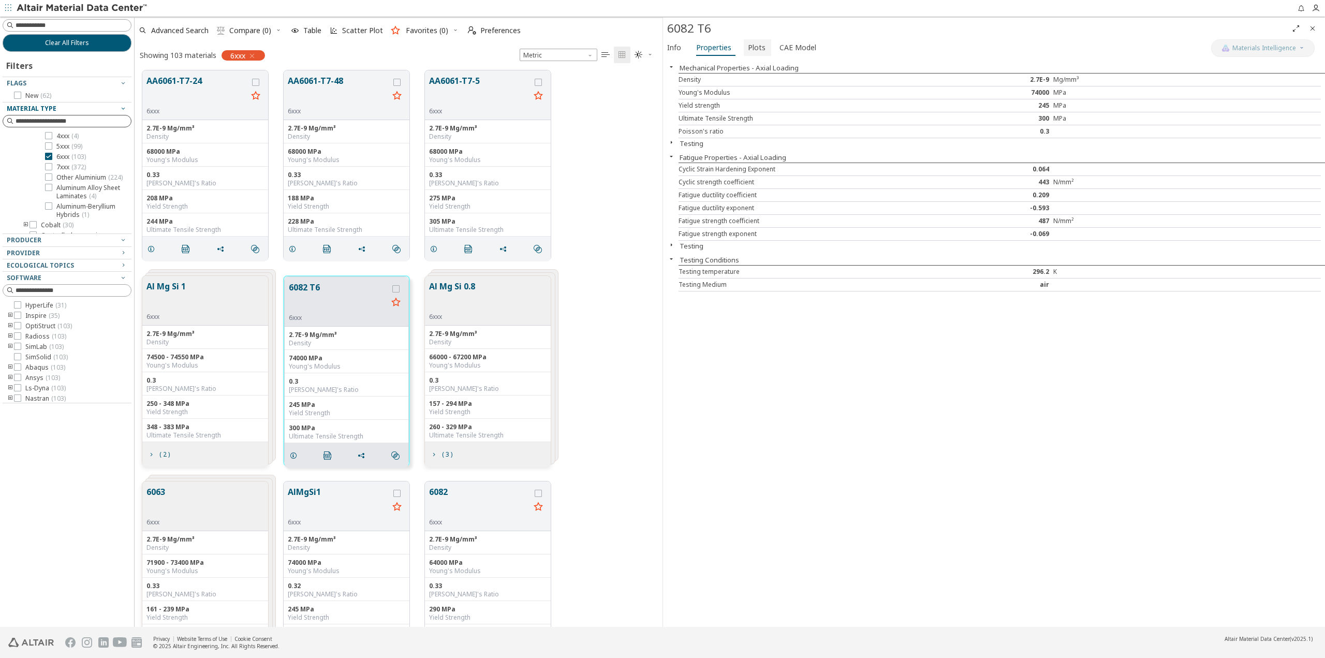
click at [757, 45] on span "Plots" at bounding box center [757, 47] width 18 height 17
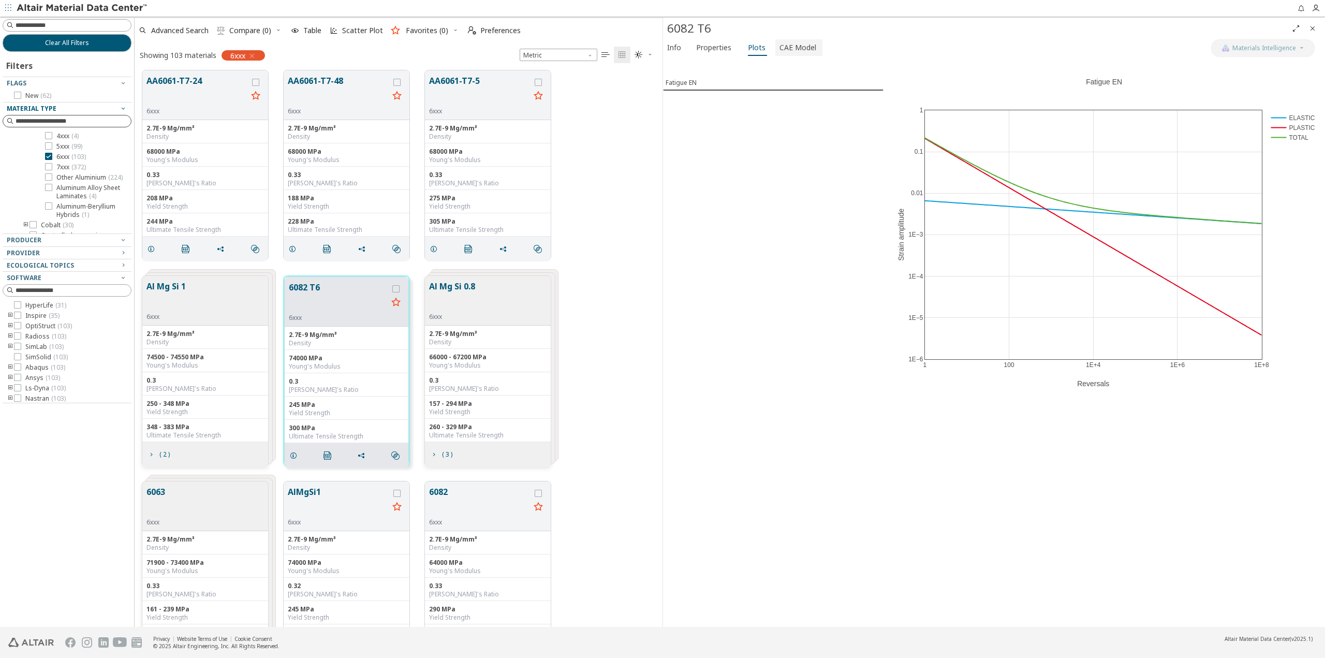
click at [796, 47] on span "CAE Model" at bounding box center [797, 47] width 37 height 17
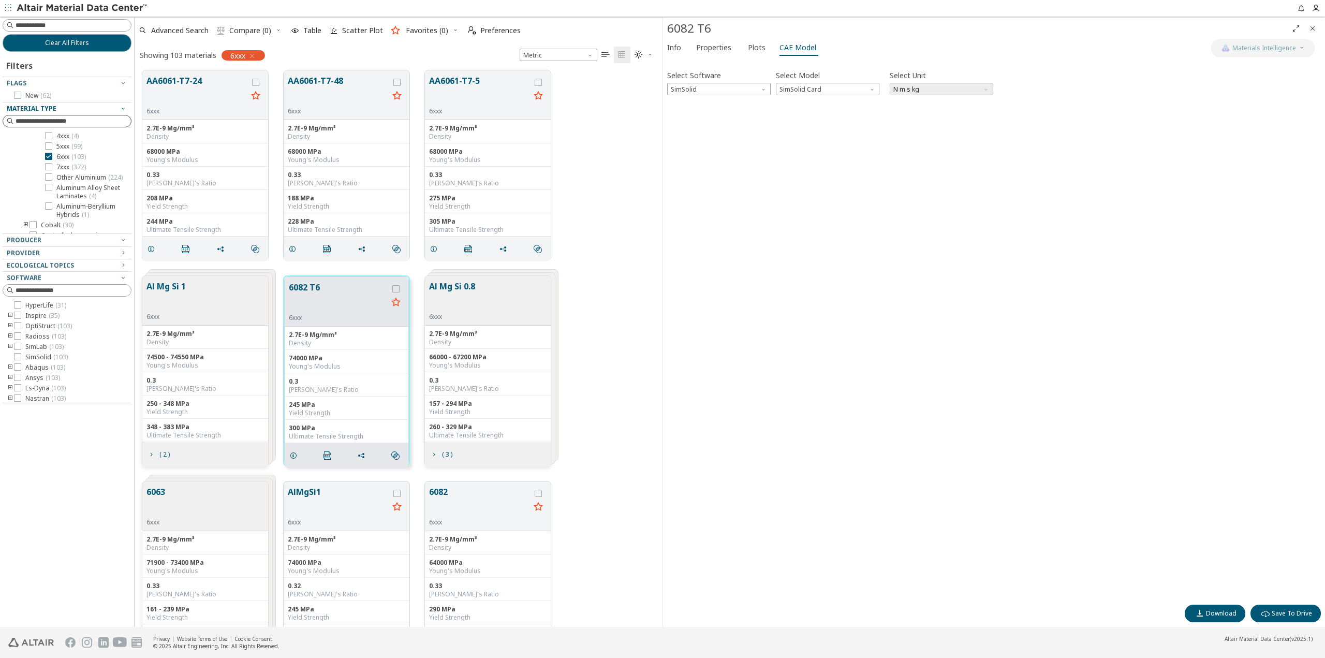
click at [908, 91] on span "N m s kg" at bounding box center [942, 89] width 104 height 12
click at [751, 91] on span "SimSolid" at bounding box center [719, 89] width 104 height 12
click at [688, 181] on button "Abaqus" at bounding box center [719, 175] width 104 height 12
click at [820, 90] on span "Model" at bounding box center [828, 89] width 104 height 12
click at [817, 98] on span "Elastic" at bounding box center [827, 101] width 95 height 7
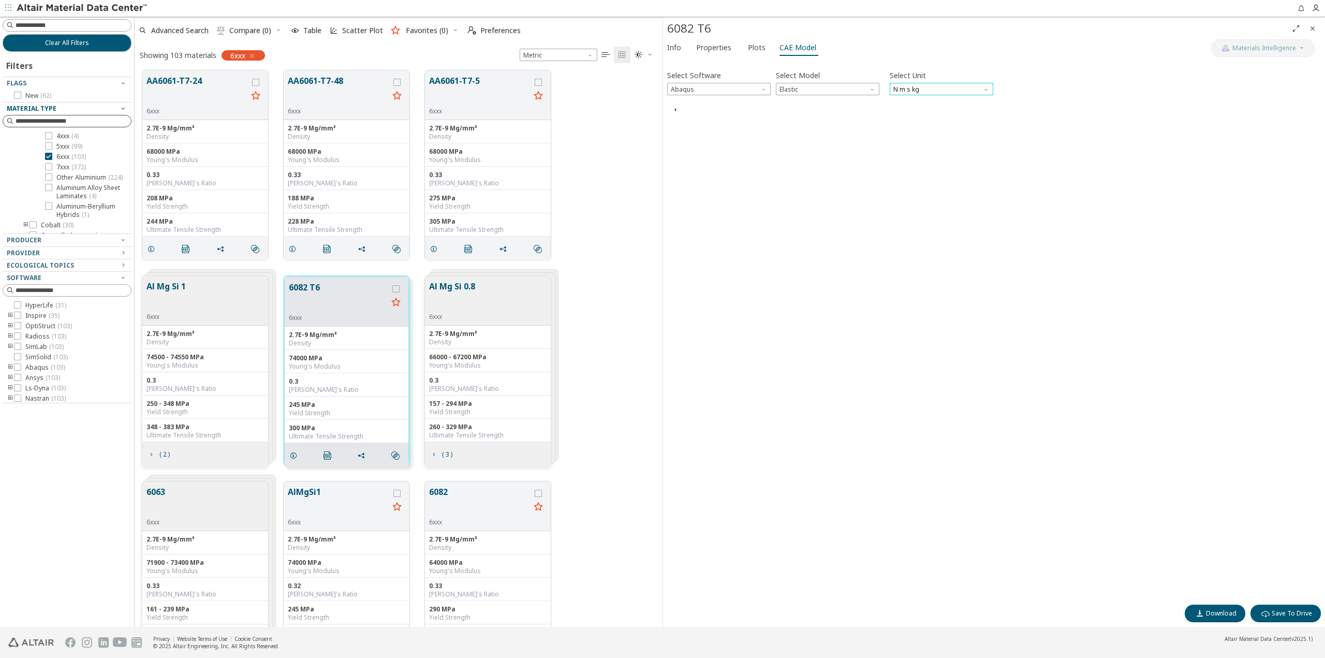
click at [927, 88] on span "N m s kg" at bounding box center [942, 89] width 104 height 12
click at [762, 202] on div "Select Software Abaqus Select Model Elastic Select Unit N m s kg Invalid data. …" at bounding box center [994, 331] width 654 height 537
click at [674, 113] on icon "button" at bounding box center [675, 110] width 8 height 8
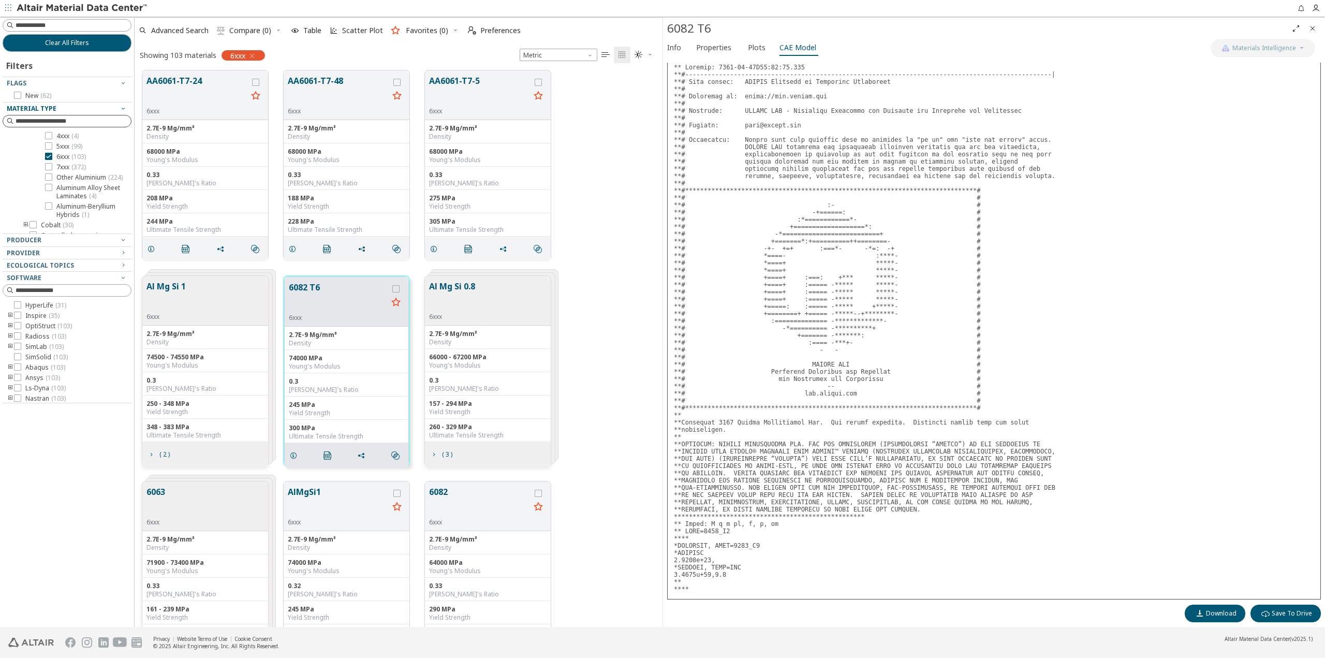
scroll to position [0, 0]
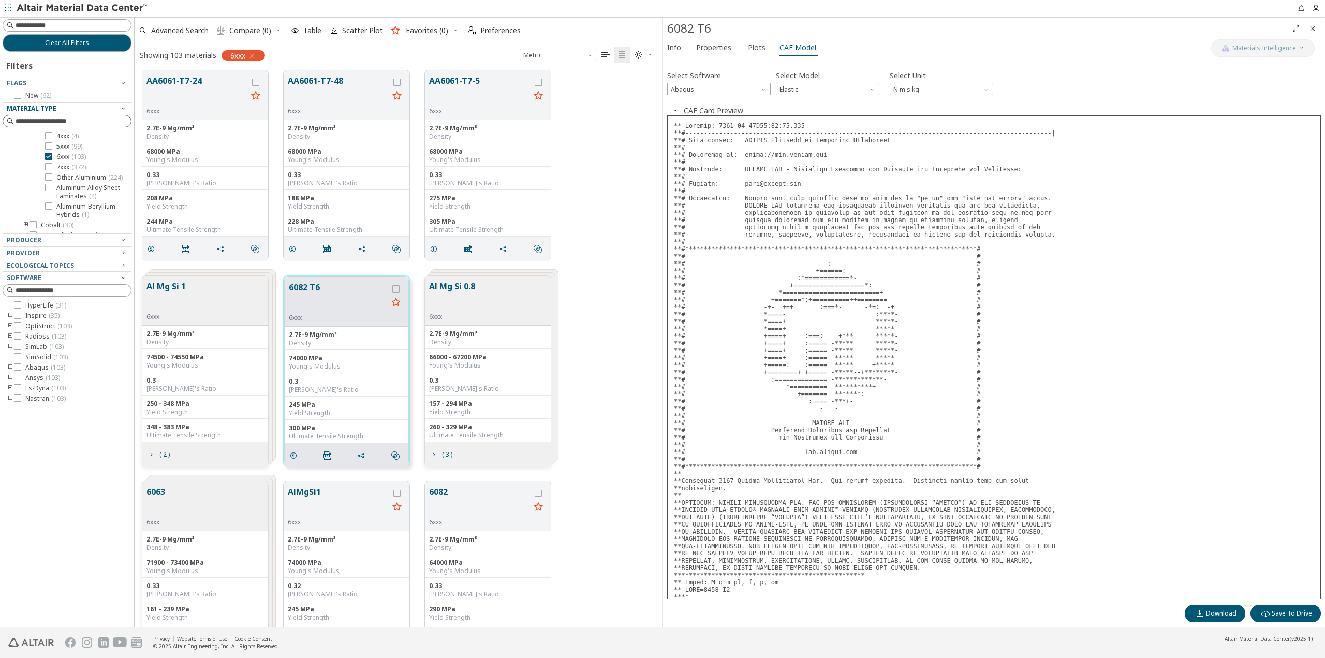
click at [677, 112] on icon "button" at bounding box center [675, 110] width 8 height 8
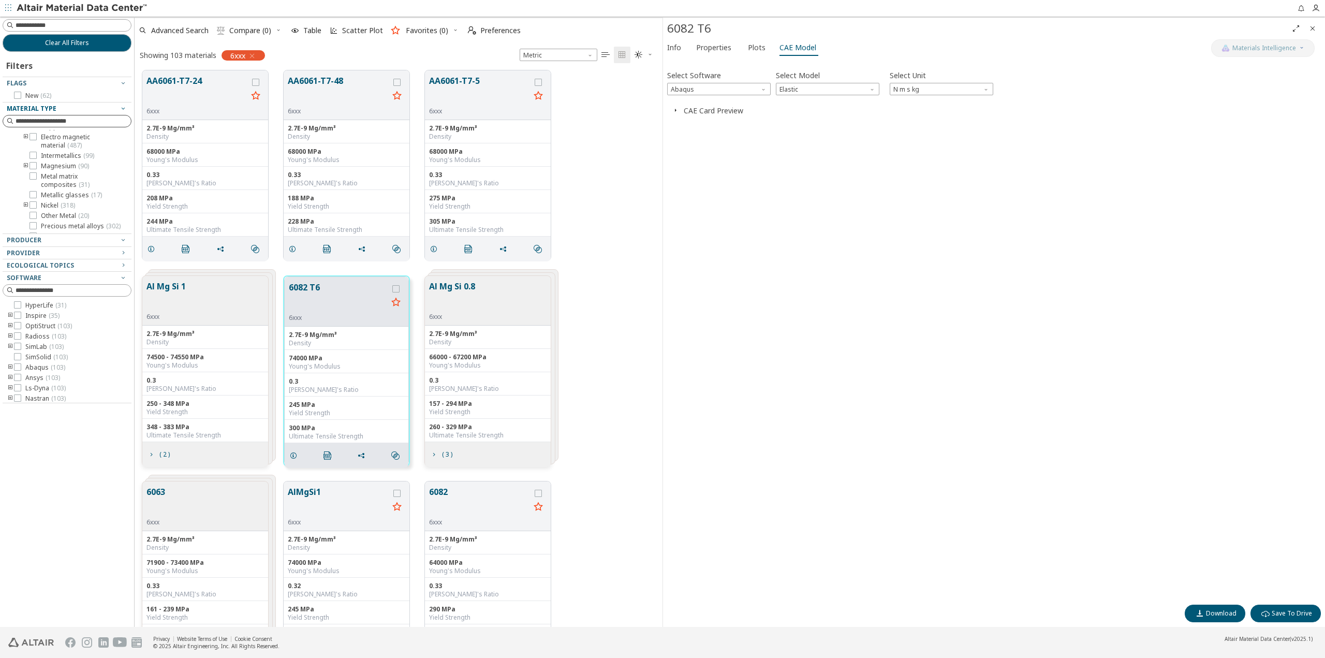
scroll to position [178, 0]
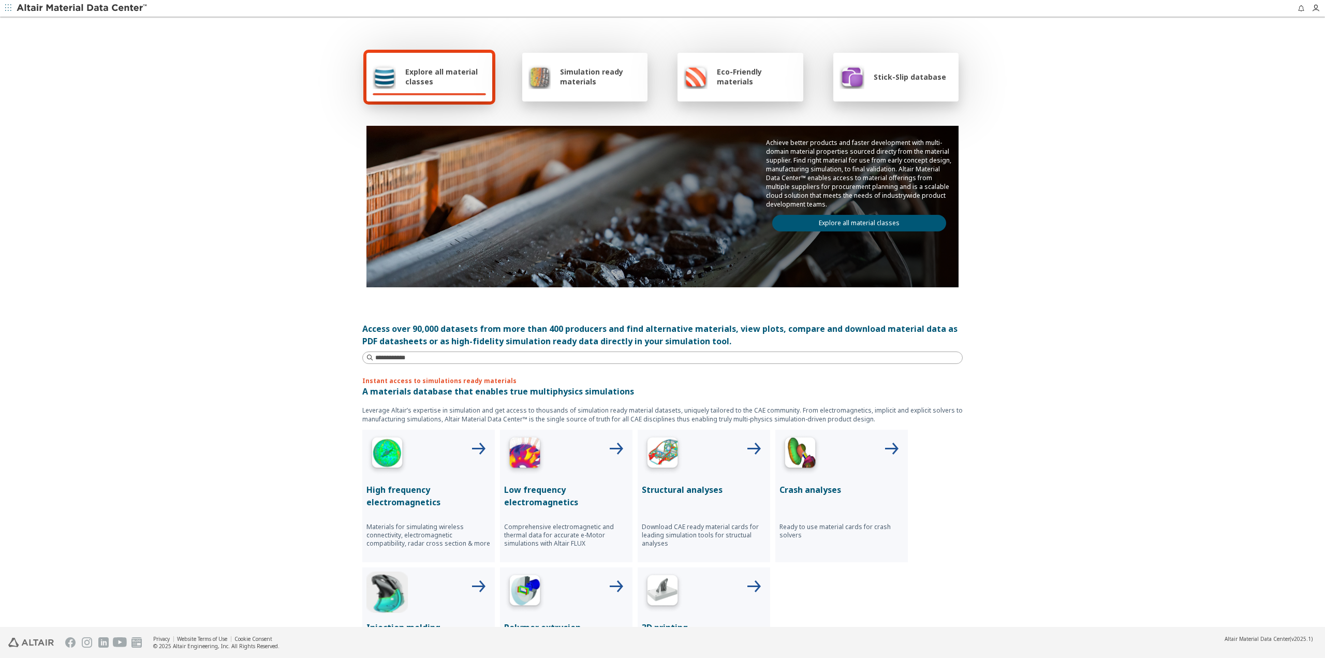
click at [833, 221] on link "Explore all material classes" at bounding box center [859, 223] width 174 height 17
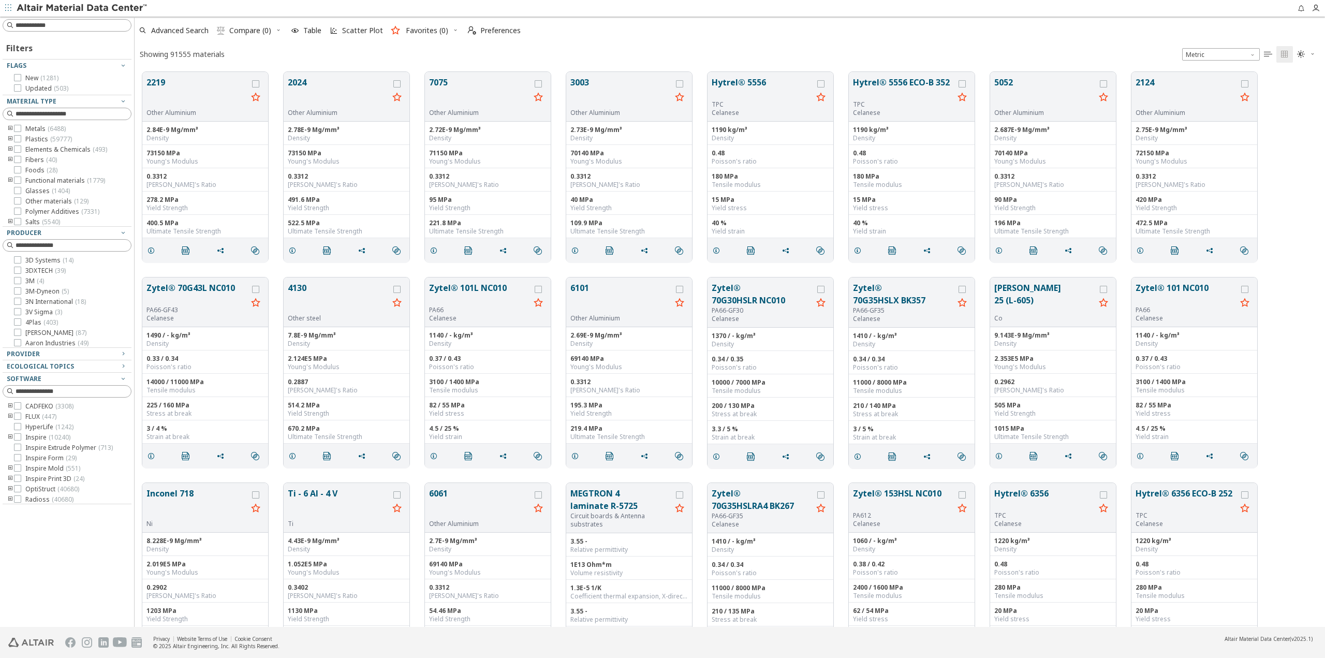
scroll to position [555, 1182]
click at [9, 129] on icon "toogle group" at bounding box center [10, 129] width 7 height 8
click at [24, 139] on icon "toogle group" at bounding box center [25, 139] width 7 height 8
click at [47, 199] on icon at bounding box center [48, 200] width 7 height 7
